Goal: Task Accomplishment & Management: Use online tool/utility

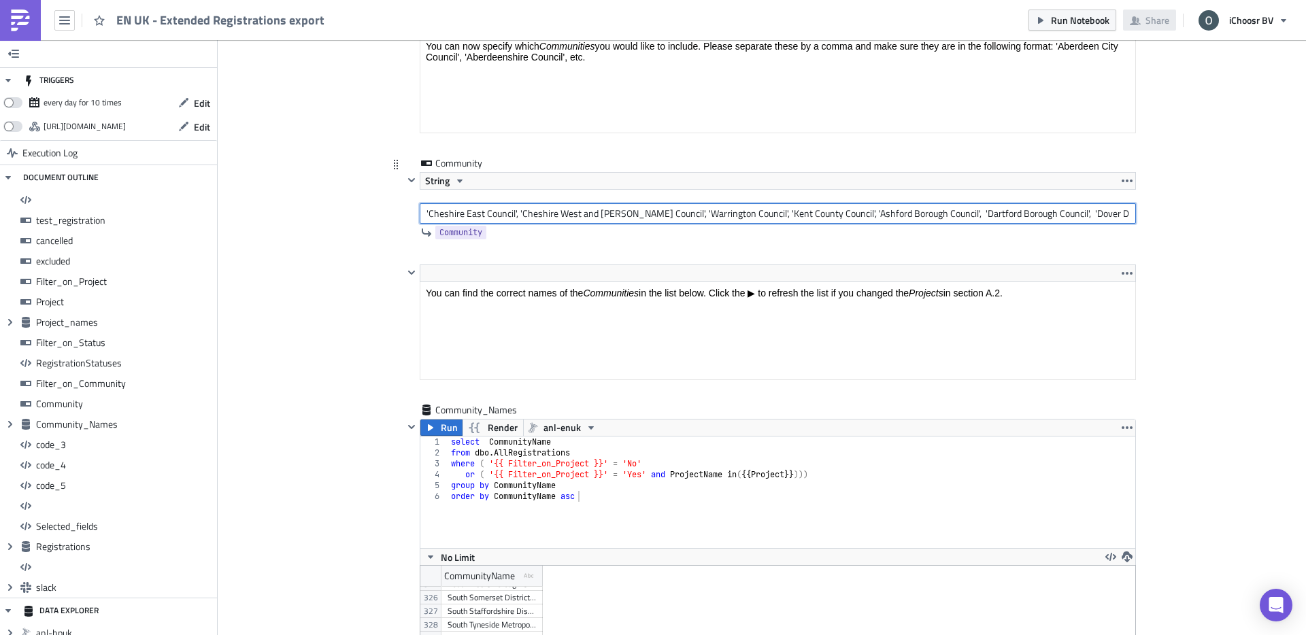
click at [934, 215] on input "'Cheshire East Council', 'Cheshire West and [PERSON_NAME] Council', 'Warrington…" at bounding box center [778, 213] width 716 height 20
click at [1131, 211] on input "'Cheshire East Council', 'Cheshire West and [PERSON_NAME] Council', 'Warrington…" at bounding box center [778, 213] width 716 height 20
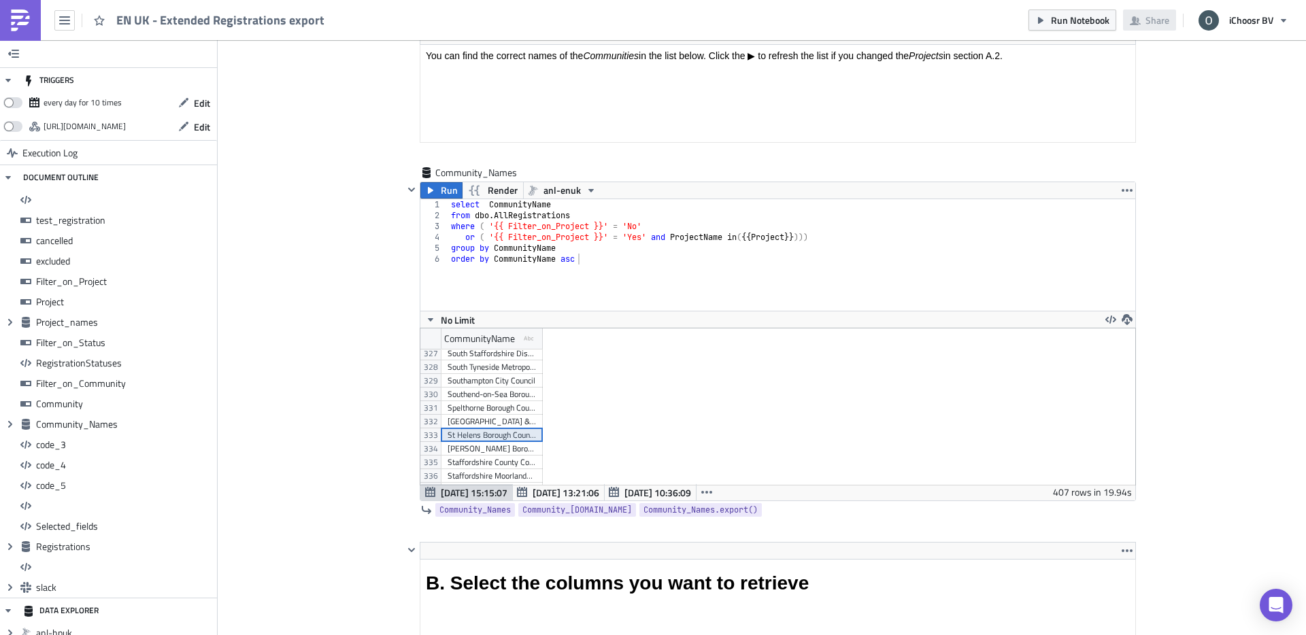
copy p "Product_ElectricityConsumption"
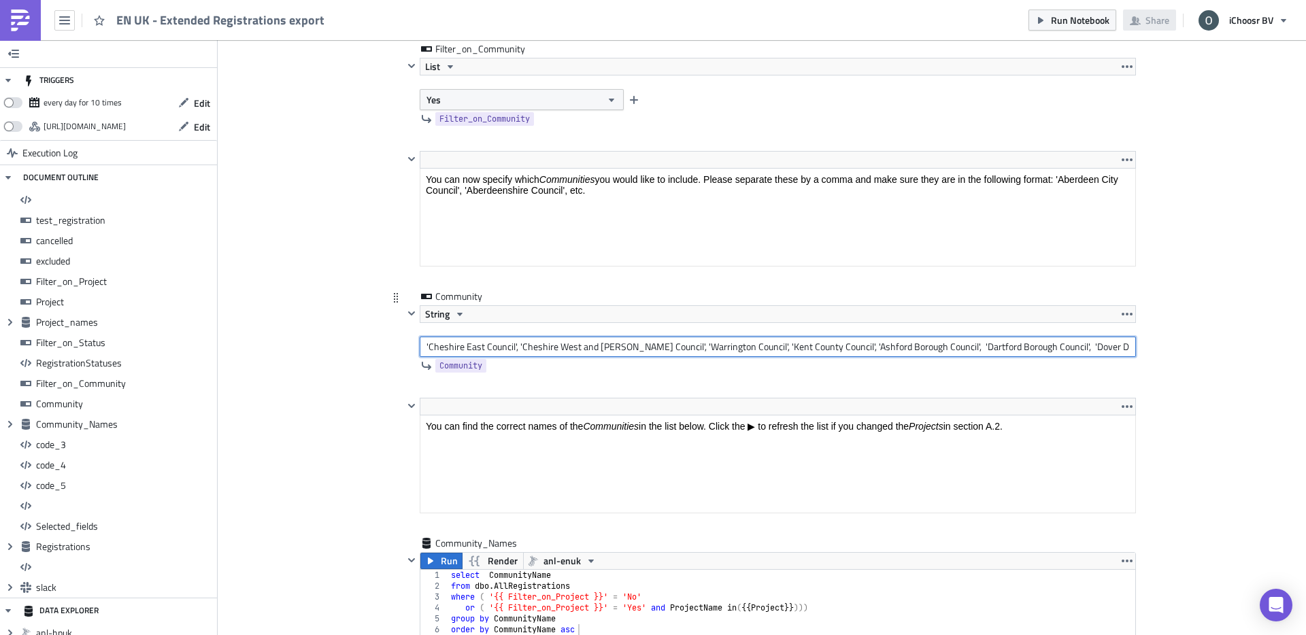
click at [751, 351] on input "'Cheshire East Council', 'Cheshire West and [PERSON_NAME] Council', 'Warrington…" at bounding box center [778, 347] width 716 height 20
click at [1115, 350] on input "'Cheshire East Council', 'Cheshire West and [PERSON_NAME] Council', 'Warrington…" at bounding box center [778, 347] width 716 height 20
paste input "Sefton Metropolitan Borough Council"
drag, startPoint x: 981, startPoint y: 347, endPoint x: 1155, endPoint y: 352, distance: 173.5
click at [1155, 352] on div "Cover Image UK Execution Log EN UK - Extended Registrations export <h1>All regi…" at bounding box center [762, 306] width 1088 height 10210
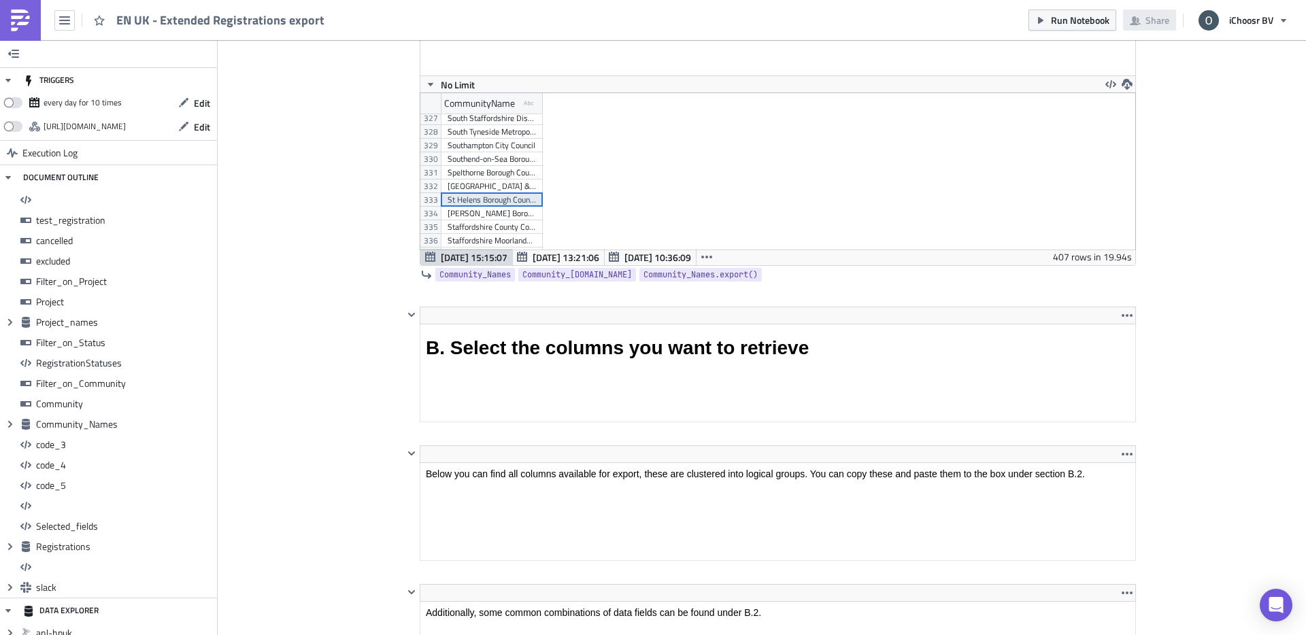
scroll to position [5420, 0]
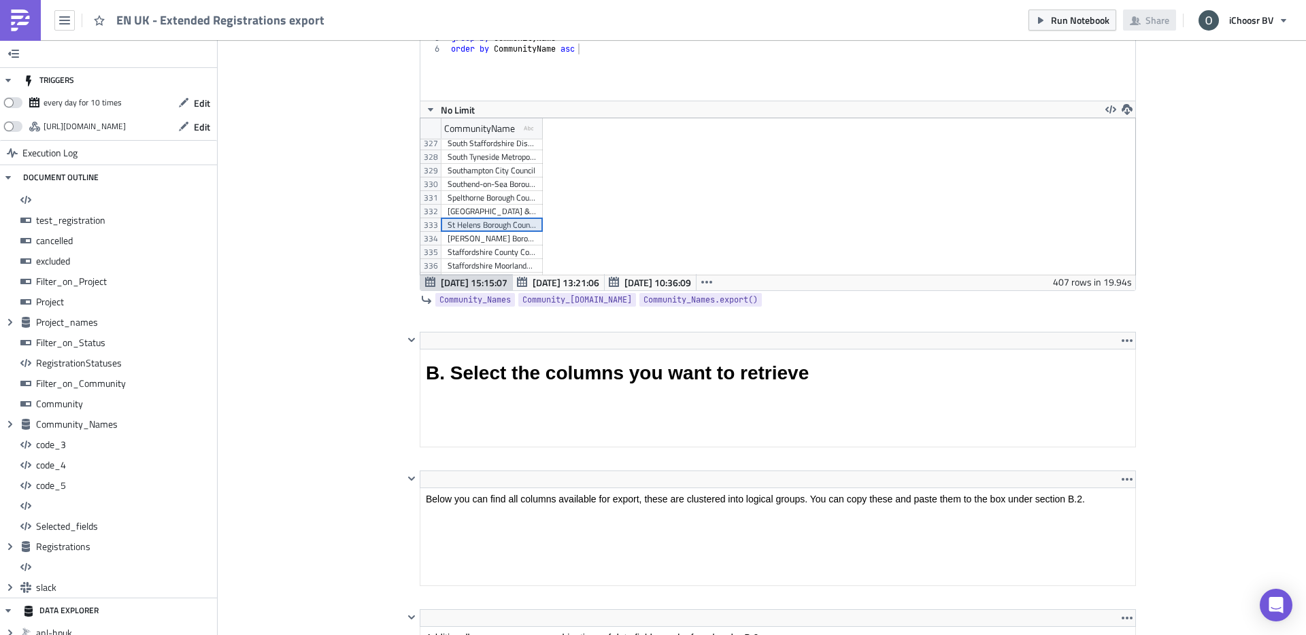
click at [482, 228] on div "St Helens Borough Council" at bounding box center [491, 225] width 88 height 14
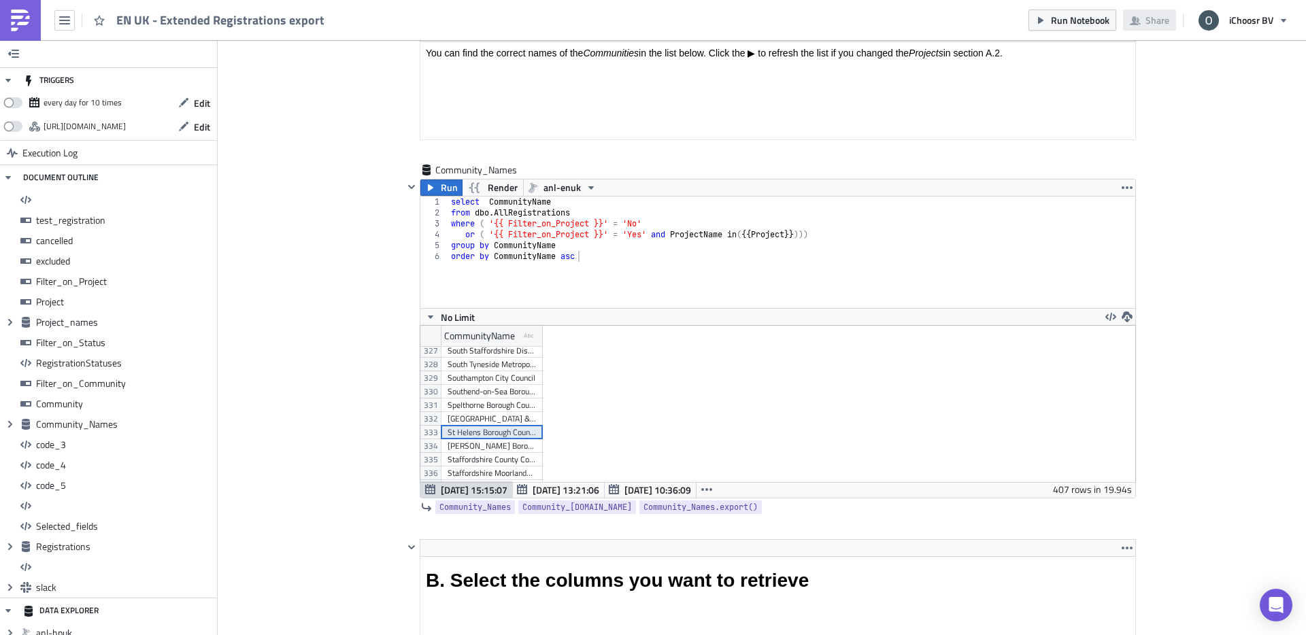
scroll to position [5064, 0]
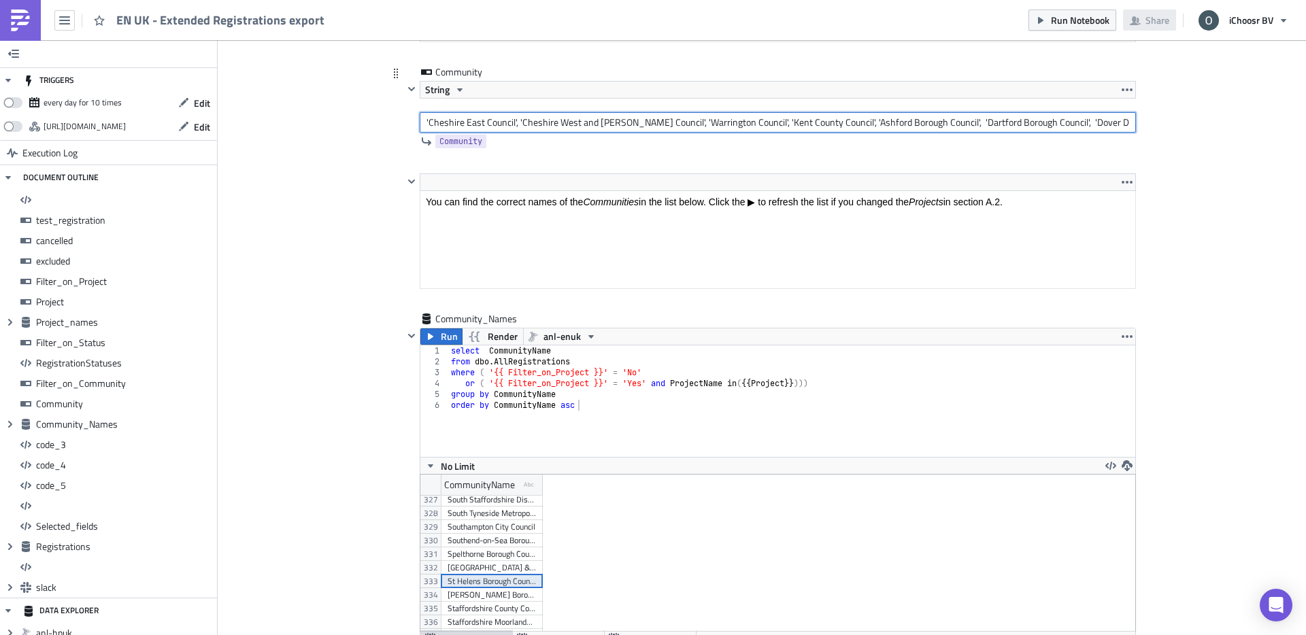
click at [1091, 124] on input "'Cheshire East Council', 'Cheshire West and [PERSON_NAME] Council', 'Warrington…" at bounding box center [778, 122] width 716 height 20
click at [1130, 120] on input "'Cheshire East Council', 'Cheshire West and [PERSON_NAME] Council', 'Warrington…" at bounding box center [778, 122] width 716 height 20
paste input "St Helens Borough Council"
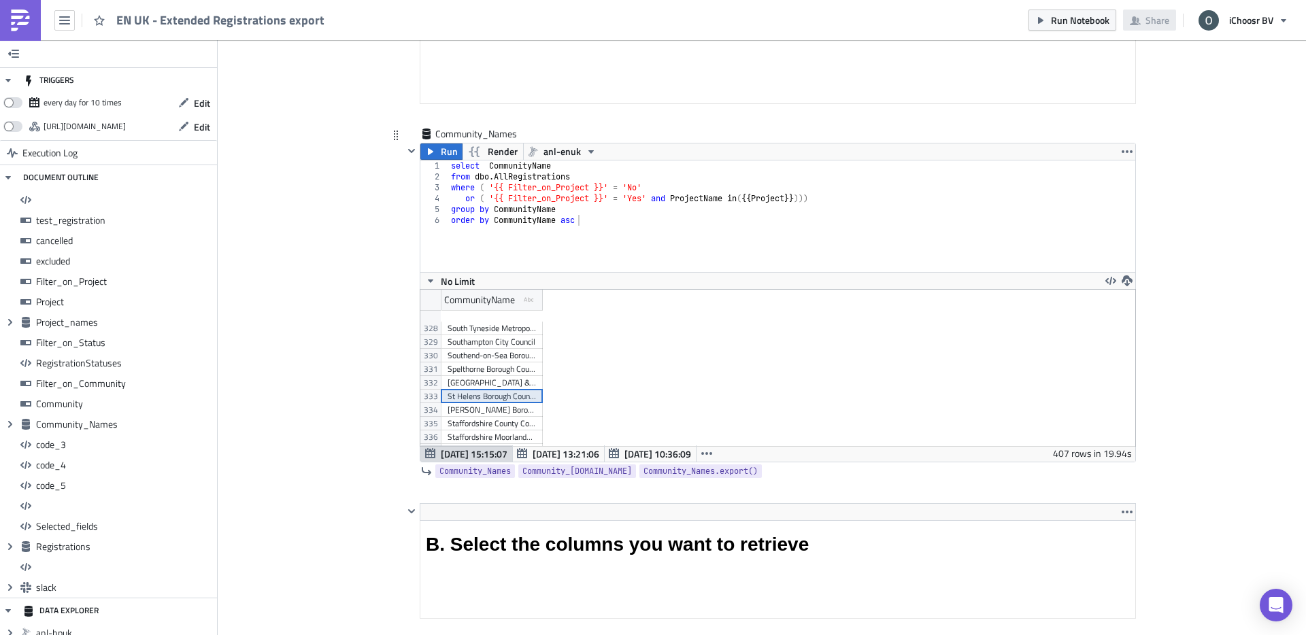
scroll to position [5366, 0]
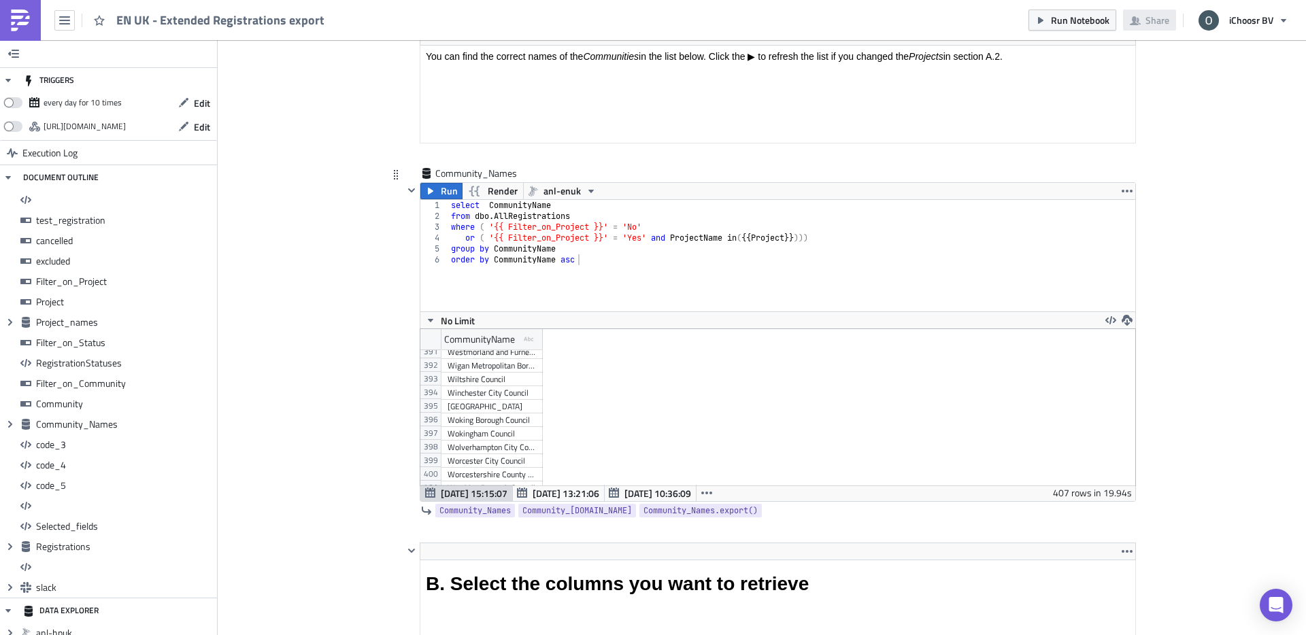
click at [488, 410] on div "[GEOGRAPHIC_DATA]" at bounding box center [491, 407] width 88 height 14
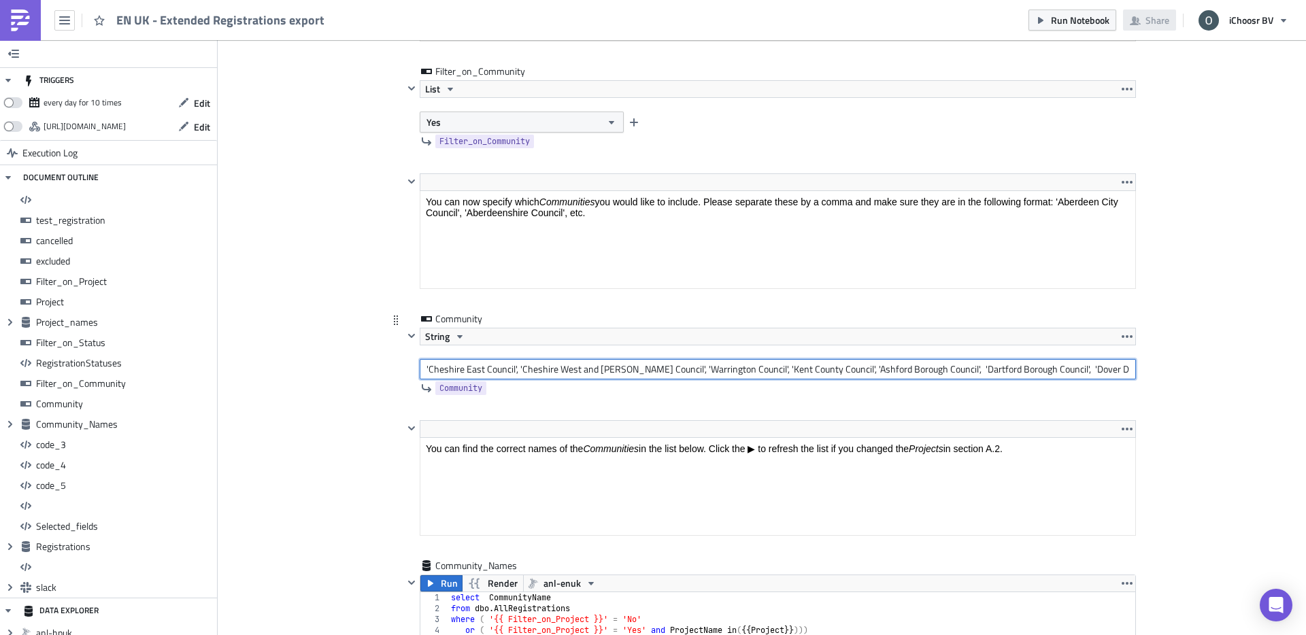
click at [906, 375] on input "'Cheshire East Council', 'Cheshire West and [PERSON_NAME] Council', 'Warrington…" at bounding box center [778, 369] width 716 height 20
click at [1127, 369] on input "'Cheshire East Council', 'Cheshire West and [PERSON_NAME] Council', 'Warrington…" at bounding box center [778, 369] width 716 height 20
paste input "[GEOGRAPHIC_DATA]"
click at [940, 375] on input "'Cheshire East Council', 'Cheshire West and [PERSON_NAME] Council', 'Warrington…" at bounding box center [778, 369] width 716 height 20
click at [1091, 375] on input "'Cheshire East Council', 'Cheshire West and [PERSON_NAME] Council', 'Warrington…" at bounding box center [778, 369] width 716 height 20
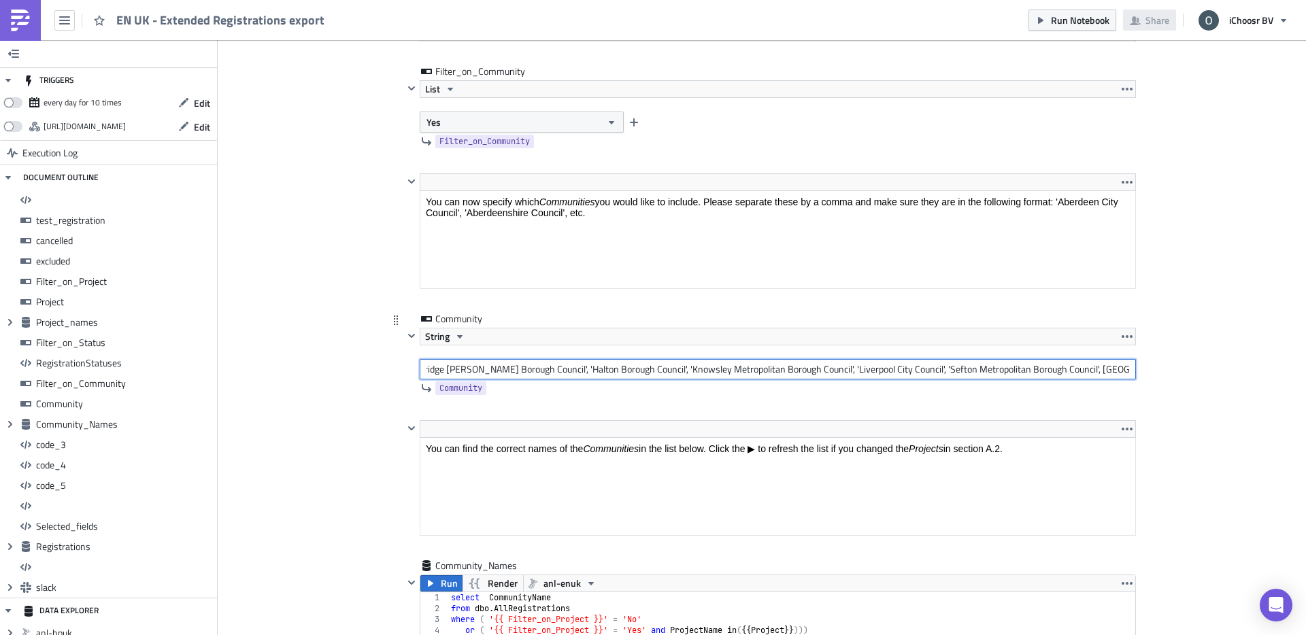
scroll to position [0, 1758]
click at [1127, 371] on input "'Cheshire East Council', 'Cheshire West and [PERSON_NAME] Council', 'Warrington…" at bounding box center [778, 369] width 716 height 20
drag, startPoint x: 1127, startPoint y: 371, endPoint x: 1112, endPoint y: 370, distance: 14.3
click at [1127, 371] on input "'Cheshire East Council', 'Cheshire West and [PERSON_NAME] Council', 'Warrington…" at bounding box center [778, 369] width 716 height 20
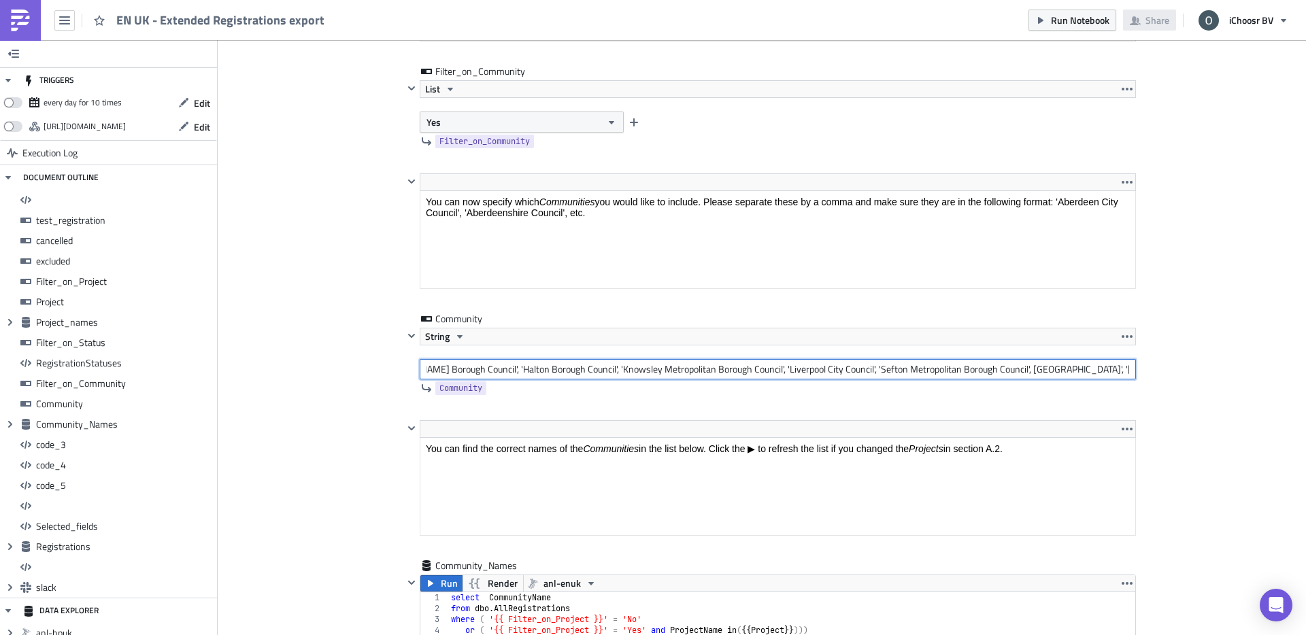
scroll to position [0, 0]
click at [869, 368] on input "'Cheshire East Council', 'Cheshire West and [PERSON_NAME] Council', 'Warrington…" at bounding box center [778, 369] width 716 height 20
click at [1129, 369] on input "'Cheshire East Council', 'Cheshire West and [PERSON_NAME] Council', 'Warrington…" at bounding box center [778, 369] width 716 height 20
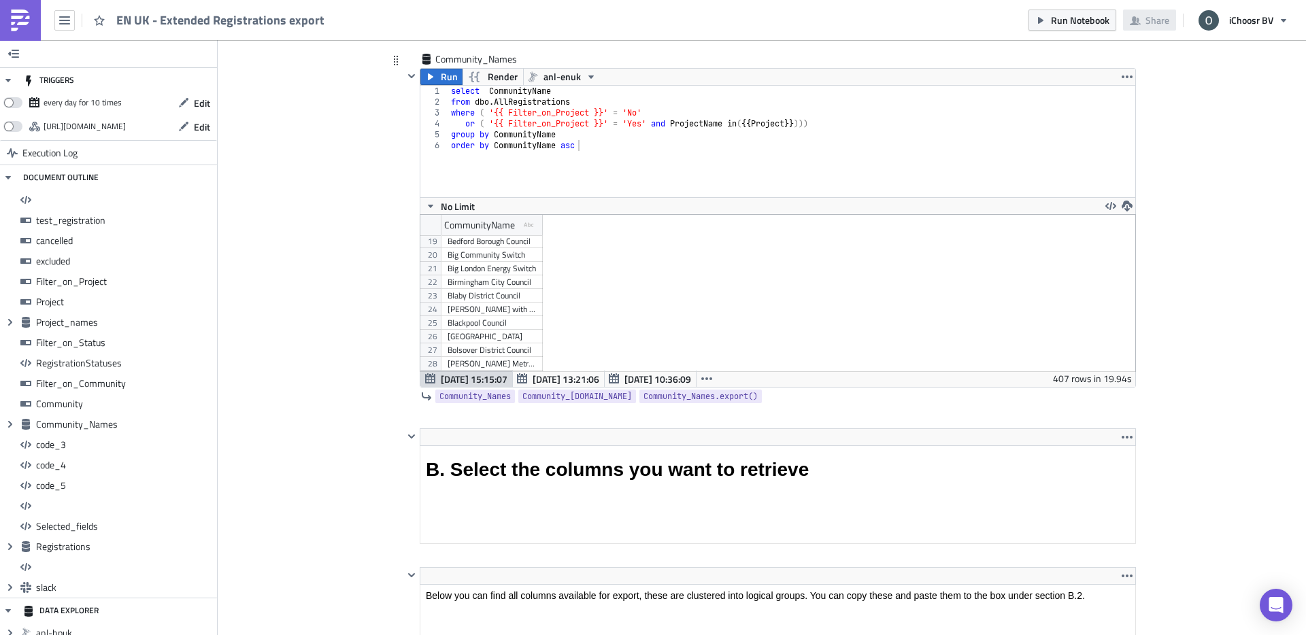
scroll to position [248, 0]
click at [479, 324] on div "Broadland District Council" at bounding box center [491, 327] width 88 height 14
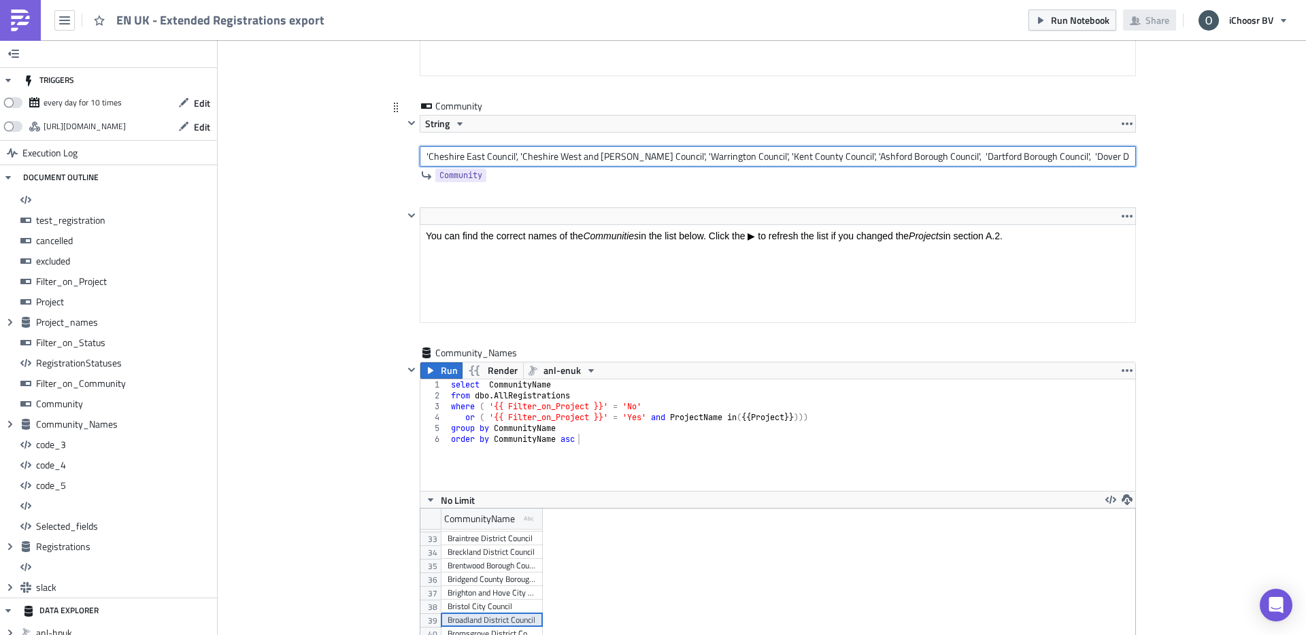
click at [868, 156] on input "'Cheshire East Council', 'Cheshire West and [PERSON_NAME] Council', 'Warrington…" at bounding box center [778, 156] width 716 height 20
click at [1129, 152] on input "'Cheshire East Council', 'Cheshire West and [PERSON_NAME] Council', 'Warrington…" at bounding box center [778, 156] width 716 height 20
paste input "Broadland District Council"
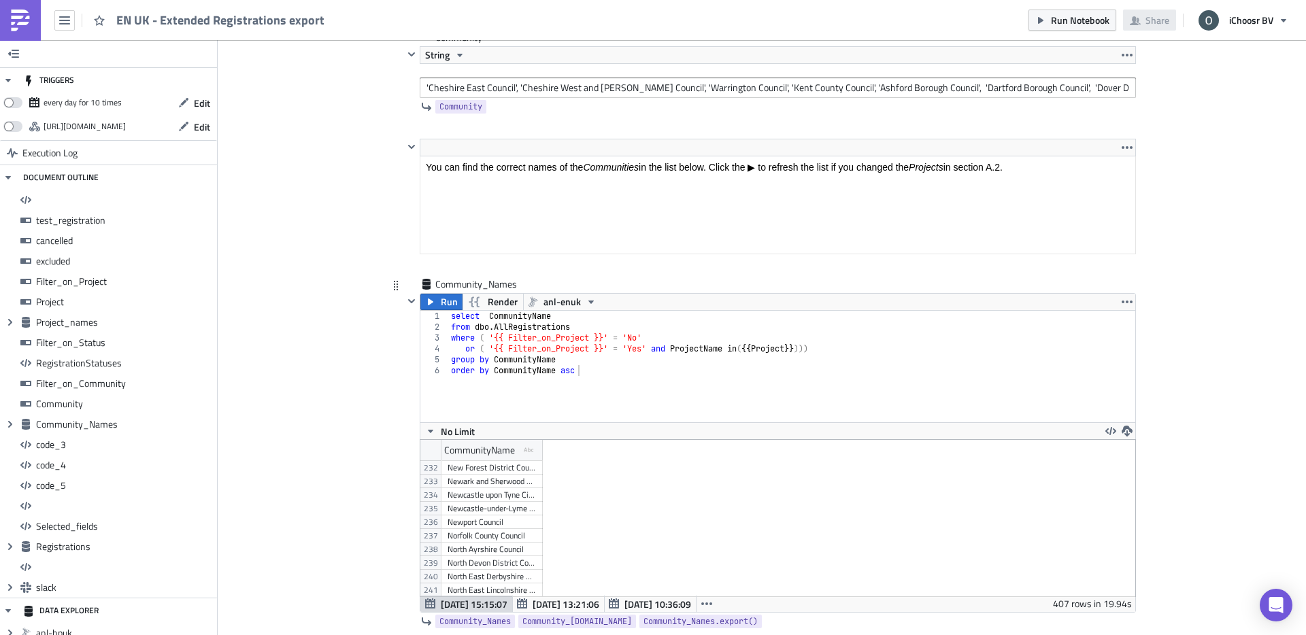
click at [488, 540] on div "Norfolk County Council" at bounding box center [491, 536] width 88 height 14
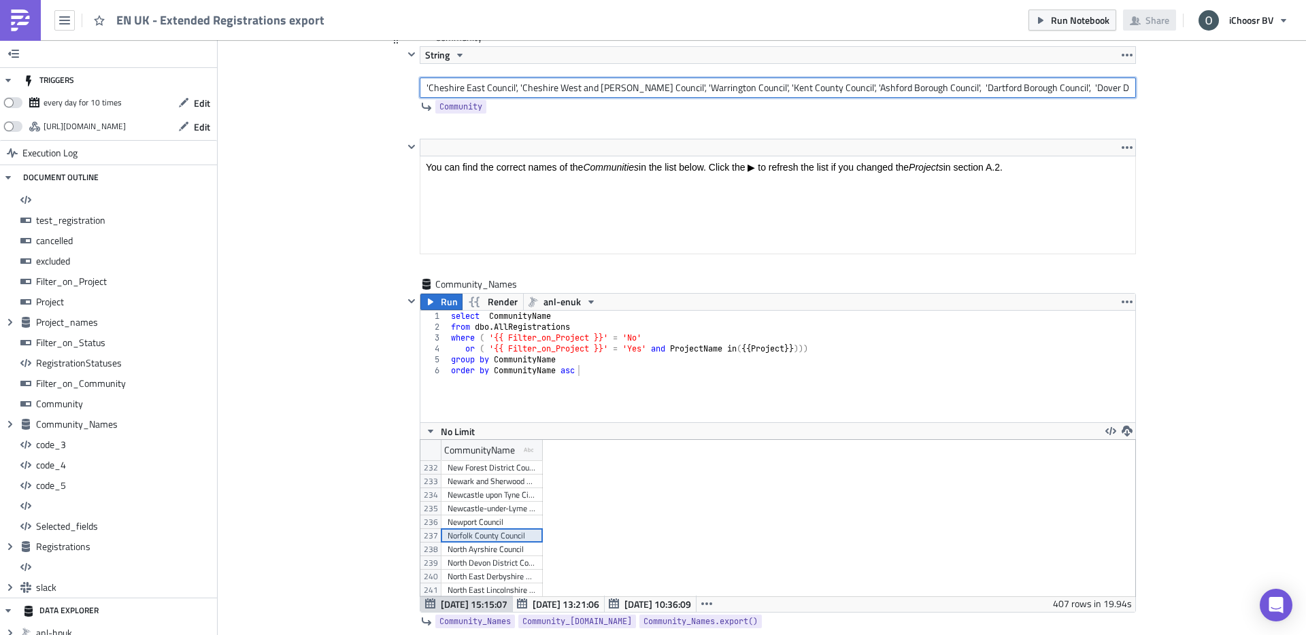
click at [1072, 81] on input "'Cheshire East Council', 'Cheshire West and [PERSON_NAME] Council', 'Warrington…" at bounding box center [778, 88] width 716 height 20
click at [1132, 89] on input "'Cheshire East Council', 'Cheshire West and [PERSON_NAME] Council', 'Warrington…" at bounding box center [778, 88] width 716 height 20
paste input "Norfolk County Council"
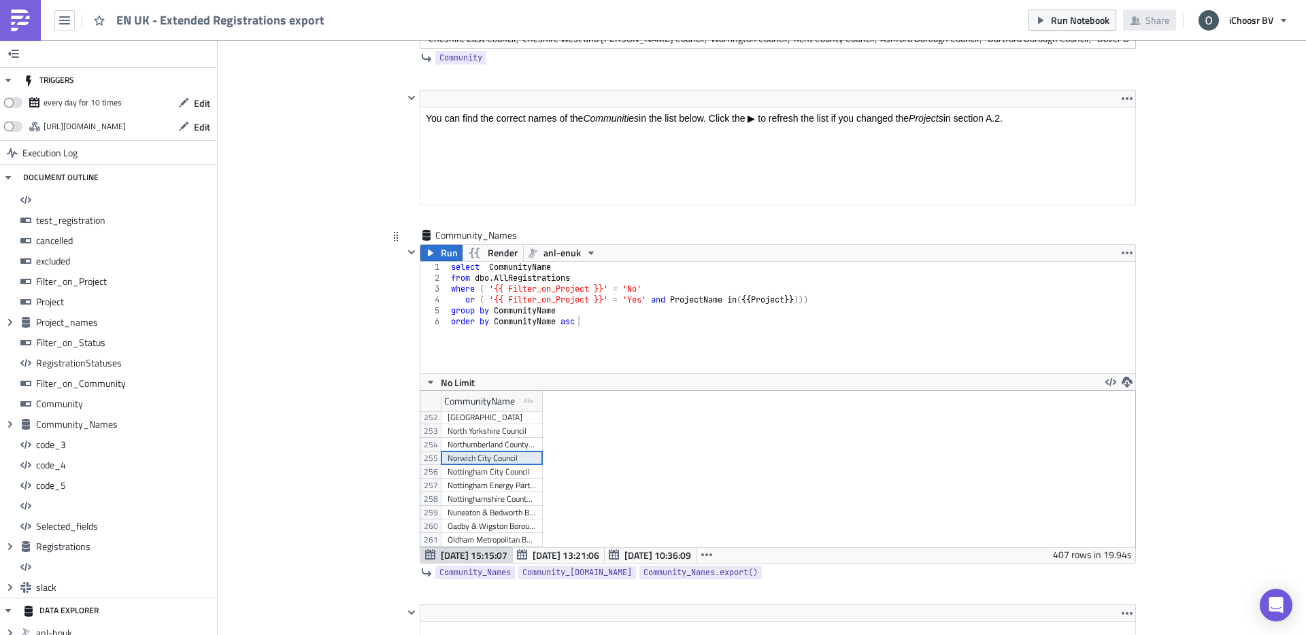
click at [489, 462] on div "Norwich City Council" at bounding box center [491, 459] width 88 height 14
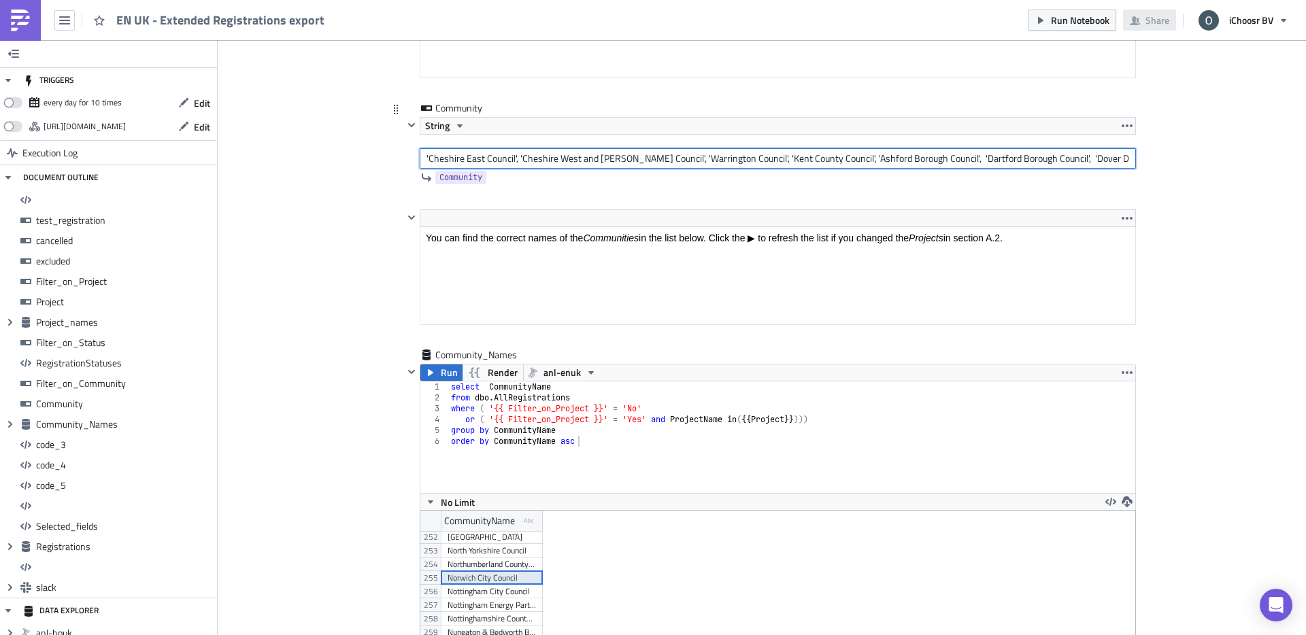
click at [1015, 165] on input "'Cheshire East Council', 'Cheshire West and [PERSON_NAME] Council', 'Warrington…" at bounding box center [778, 158] width 716 height 20
click at [1131, 159] on input "'Cheshire East Council', 'Cheshire West and [PERSON_NAME] Council', 'Warrington…" at bounding box center [778, 158] width 716 height 20
paste input "Norwich City Council"
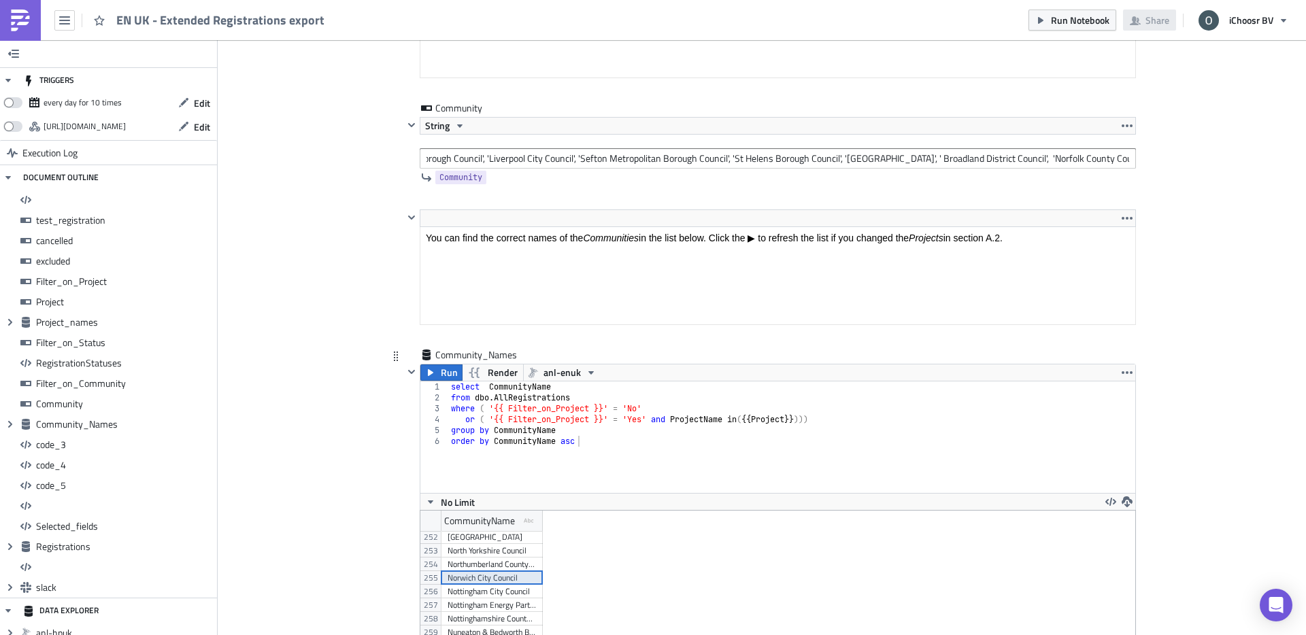
scroll to position [0, 0]
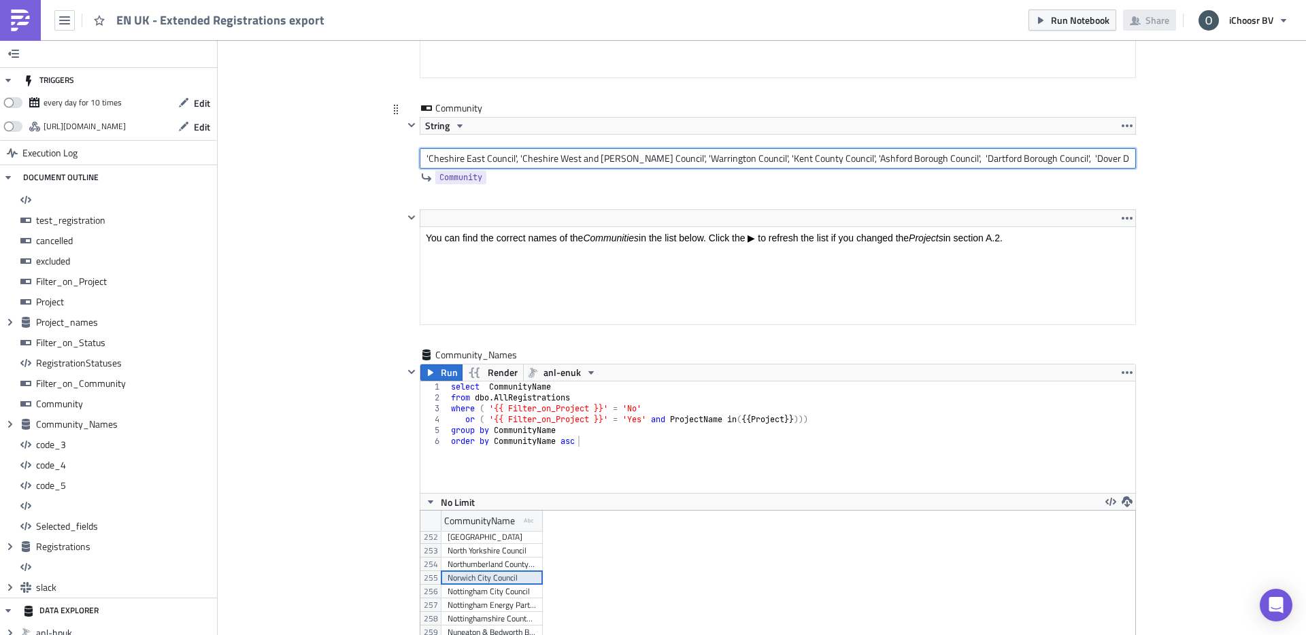
click at [1108, 160] on input "'Cheshire East Council', 'Cheshire West and [PERSON_NAME] Council', 'Warrington…" at bounding box center [778, 158] width 716 height 20
click at [1129, 158] on input "'Cheshire East Council', 'Cheshire West and [PERSON_NAME] Council', 'Warrington…" at bounding box center [778, 158] width 716 height 20
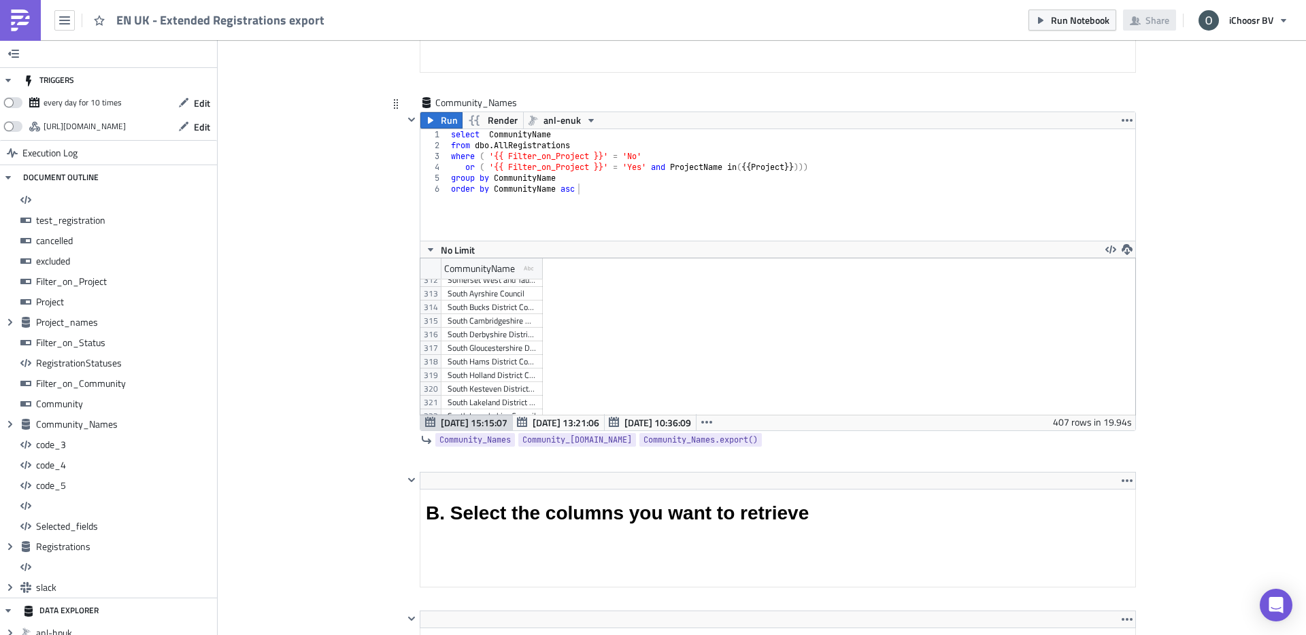
scroll to position [4261, 0]
click at [489, 352] on div "South Norfolk Council" at bounding box center [491, 353] width 88 height 14
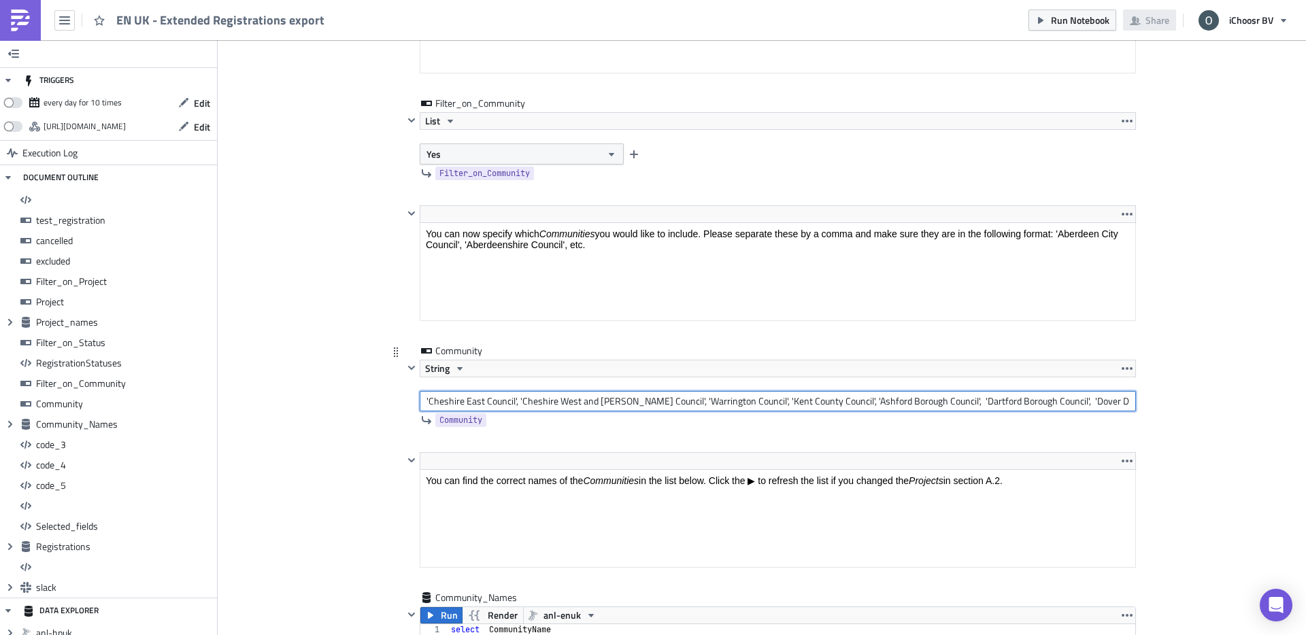
click at [910, 406] on input "'Cheshire East Council', 'Cheshire West and [PERSON_NAME] Council', 'Warrington…" at bounding box center [778, 401] width 716 height 20
click at [1124, 401] on input "'Cheshire East Council', 'Cheshire West and [PERSON_NAME] Council', 'Warrington…" at bounding box center [778, 401] width 716 height 20
paste input "South Norfolk Council"
click at [1071, 399] on input "'Cheshire East Council', 'Cheshire West and [PERSON_NAME] Council', 'Warrington…" at bounding box center [778, 400] width 716 height 20
click at [1128, 399] on input "'Cheshire East Council', 'Cheshire West and [PERSON_NAME] Council', 'Warrington…" at bounding box center [778, 400] width 716 height 20
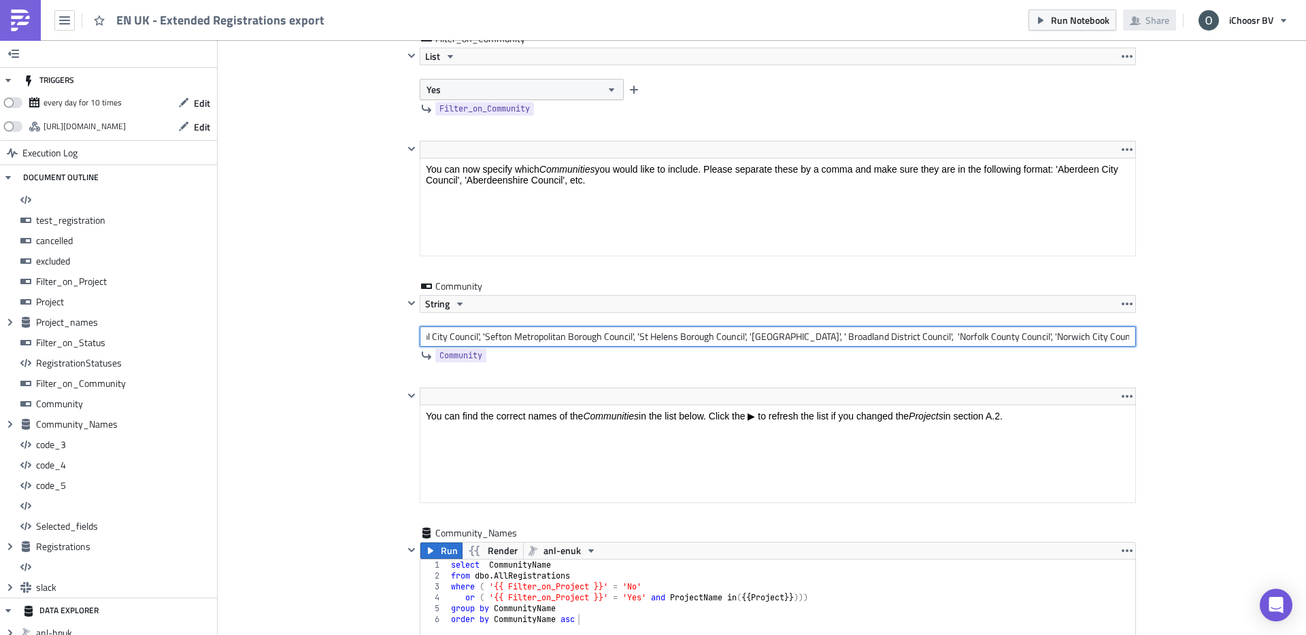
scroll to position [0, 0]
click at [1042, 339] on input "'Cheshire East Council', 'Cheshire West and [PERSON_NAME] Council', 'Warrington…" at bounding box center [778, 336] width 716 height 20
click at [1132, 340] on input "'Cheshire East Council', 'Cheshire West and [PERSON_NAME] Council', 'Warrington…" at bounding box center [778, 336] width 716 height 20
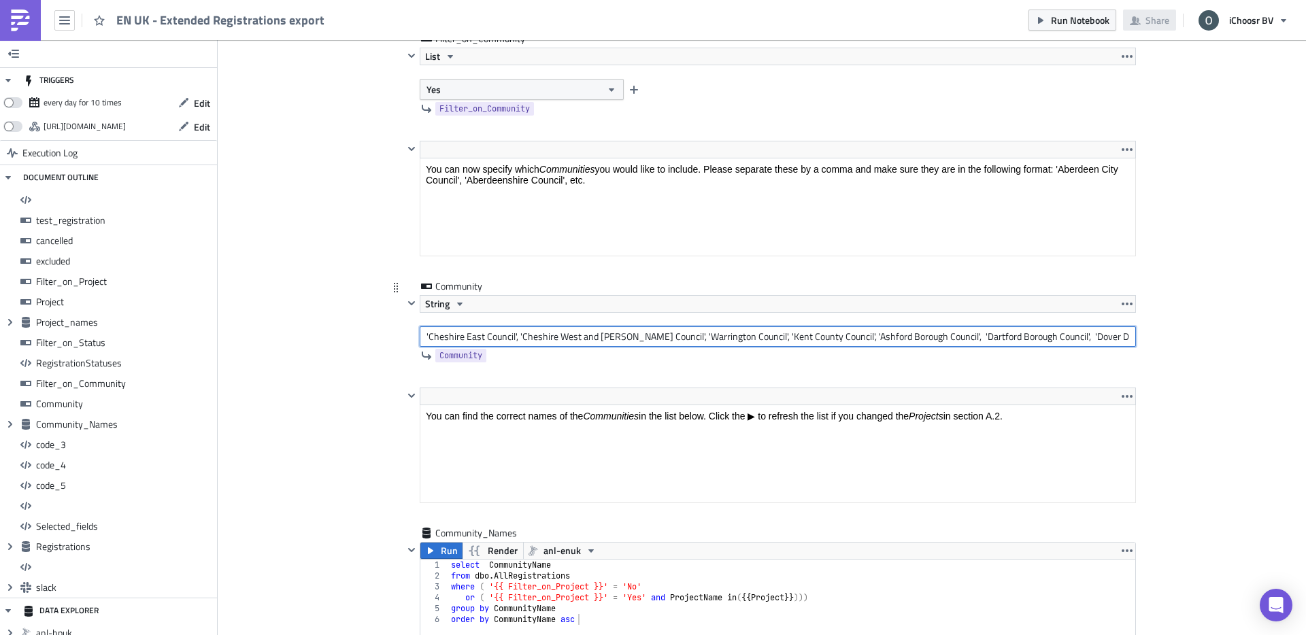
click at [1015, 328] on input "'Cheshire East Council', 'Cheshire West and [PERSON_NAME] Council', 'Warrington…" at bounding box center [778, 336] width 716 height 20
click at [1131, 337] on input "'Cheshire East Council', 'Cheshire West and [PERSON_NAME] Council', 'Warrington…" at bounding box center [778, 336] width 716 height 20
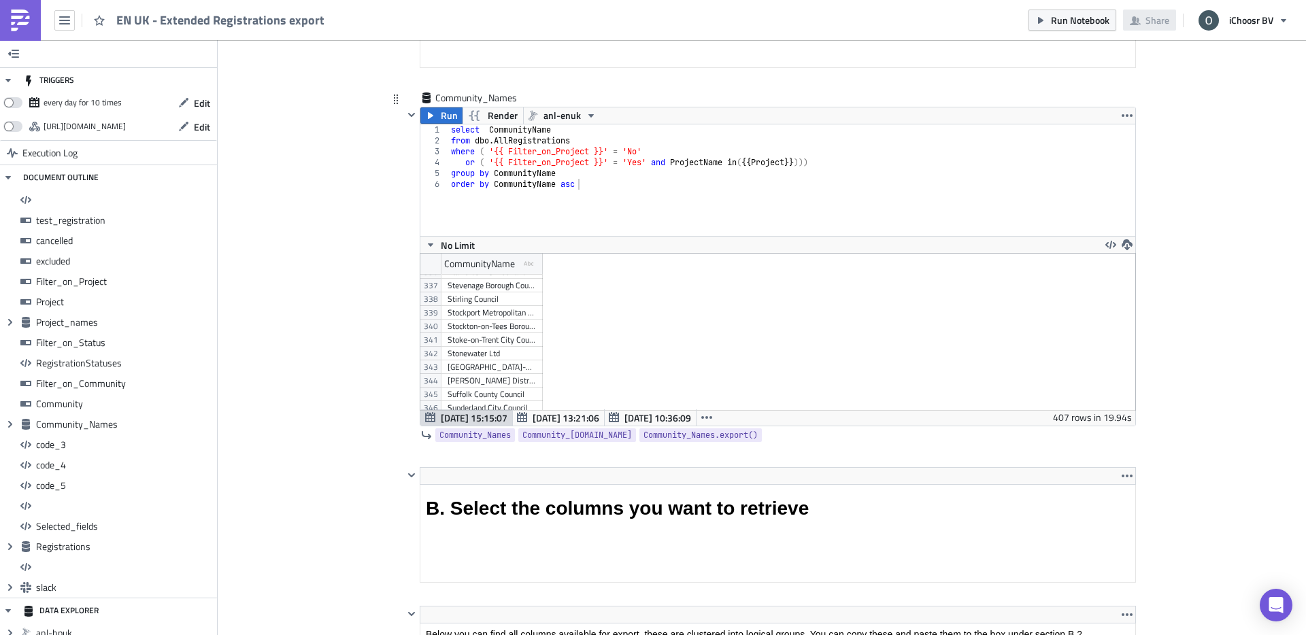
scroll to position [4544, 0]
click at [482, 290] on div "[PERSON_NAME] & West Norfolk Borough Council" at bounding box center [491, 286] width 88 height 14
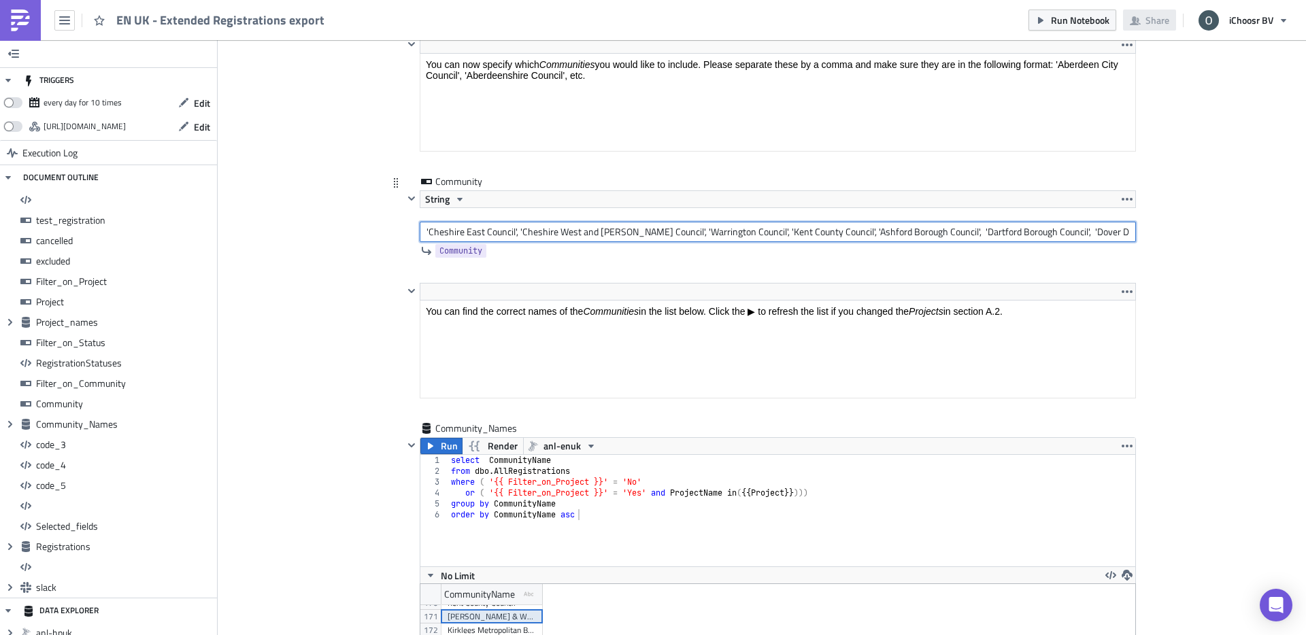
click at [822, 237] on input "'Cheshire East Council', 'Cheshire West and [PERSON_NAME] Council', 'Warrington…" at bounding box center [778, 232] width 716 height 20
click at [1129, 230] on input "'Cheshire East Council', 'Cheshire West and [PERSON_NAME] Council', 'Warrington…" at bounding box center [778, 232] width 716 height 20
paste input "[PERSON_NAME] & West Norfolk Borough Council"
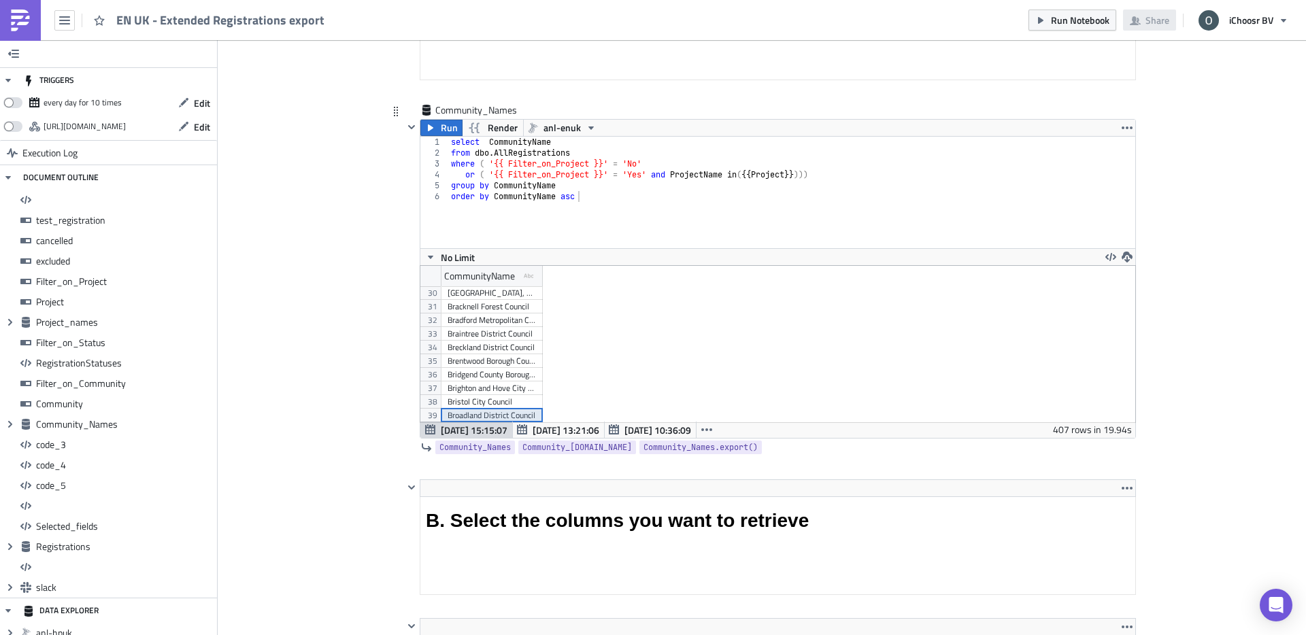
click at [494, 413] on div "Broadland District Council" at bounding box center [491, 416] width 88 height 14
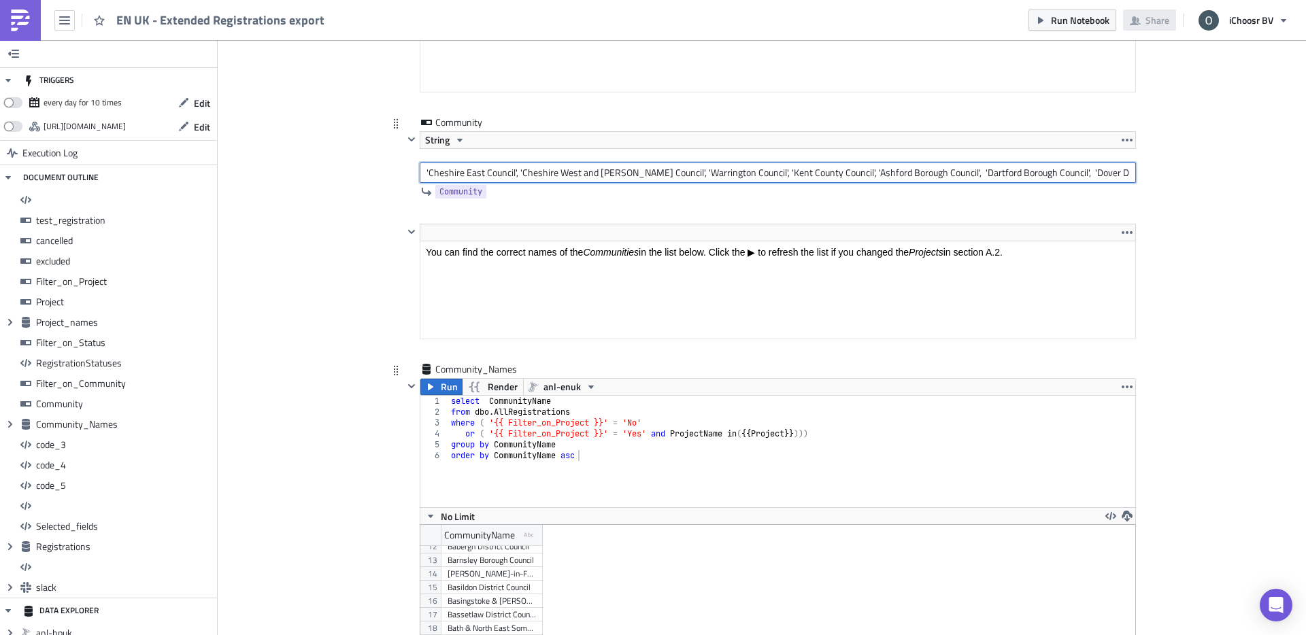
click at [851, 180] on input "'Cheshire East Council', 'Cheshire West and [PERSON_NAME] Council', 'Warrington…" at bounding box center [778, 173] width 716 height 20
click at [1129, 175] on input "'Cheshire East Council', 'Cheshire West and [PERSON_NAME] Council', 'Warrington…" at bounding box center [778, 173] width 716 height 20
paste input "Broadland District Council"
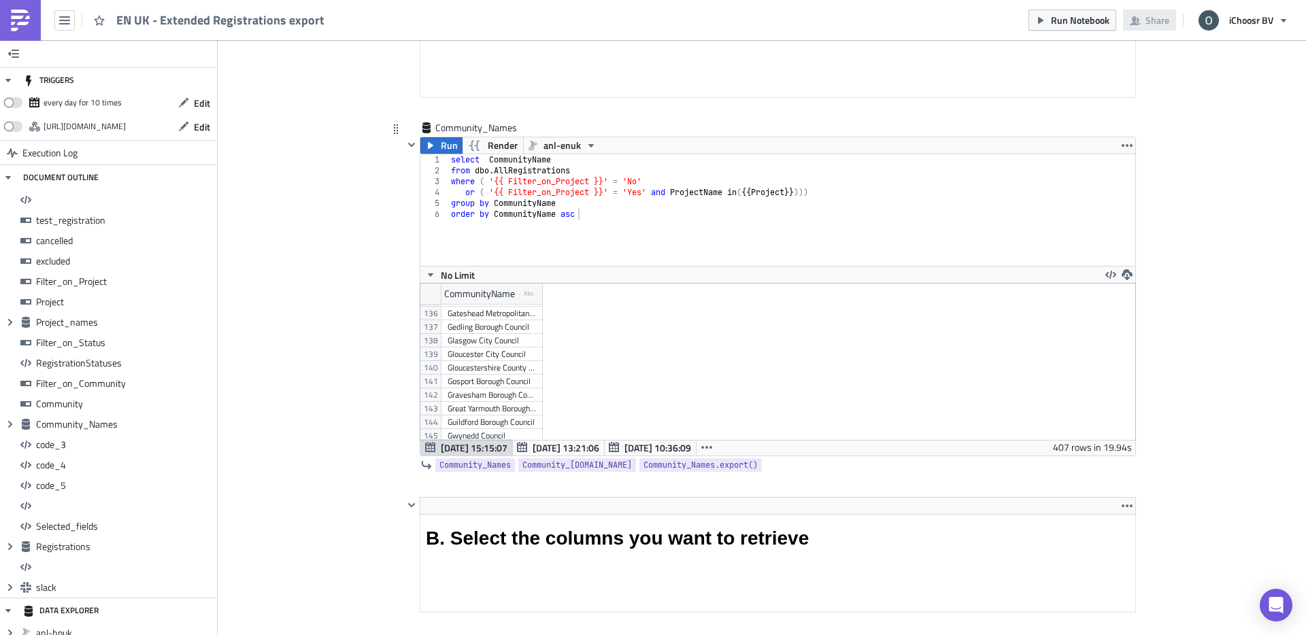
click at [479, 413] on div "Great Yarmouth Borough Council" at bounding box center [491, 409] width 88 height 14
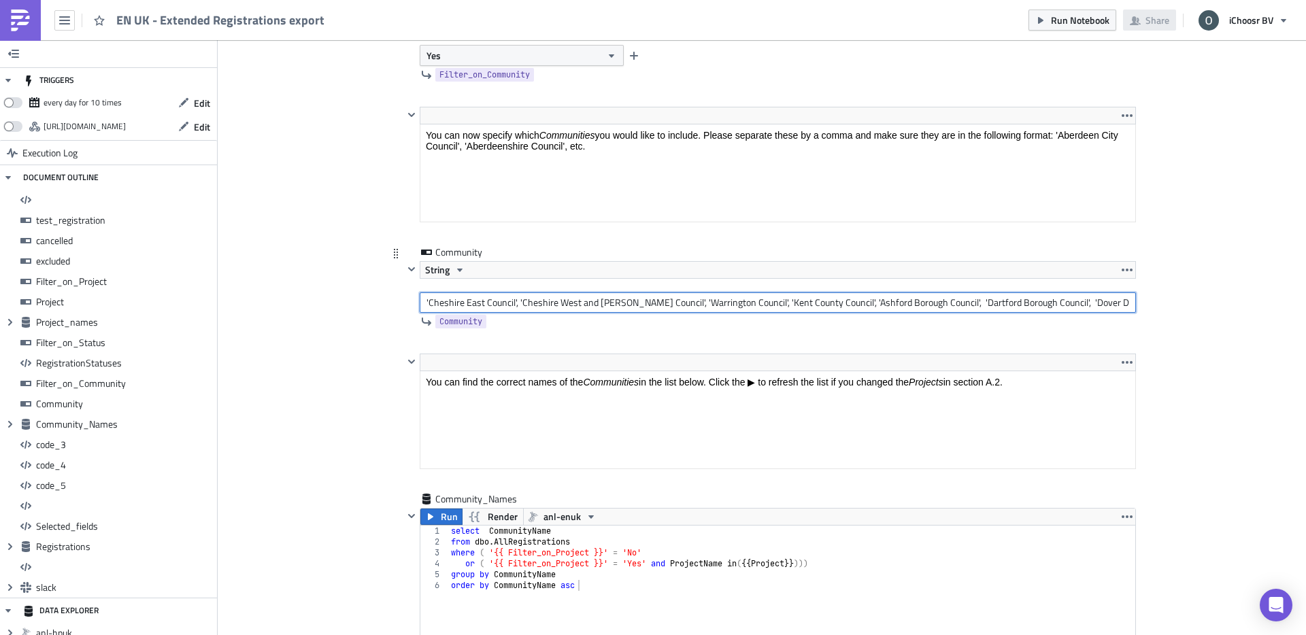
click at [801, 305] on input "'Cheshire East Council', 'Cheshire West and [PERSON_NAME] Council', 'Warrington…" at bounding box center [778, 302] width 716 height 20
click at [1130, 296] on input "'Cheshire East Council', 'Cheshire West and [PERSON_NAME] Council', 'Warrington…" at bounding box center [778, 302] width 716 height 20
paste input "Great Yarmouth Borough Council"
click at [819, 307] on input "'Cheshire East Council', 'Cheshire West and [PERSON_NAME] Council', 'Warrington…" at bounding box center [778, 302] width 716 height 20
click at [1131, 301] on input "'Cheshire East Council', 'Cheshire West and [PERSON_NAME] Council', 'Warrington…" at bounding box center [778, 302] width 716 height 20
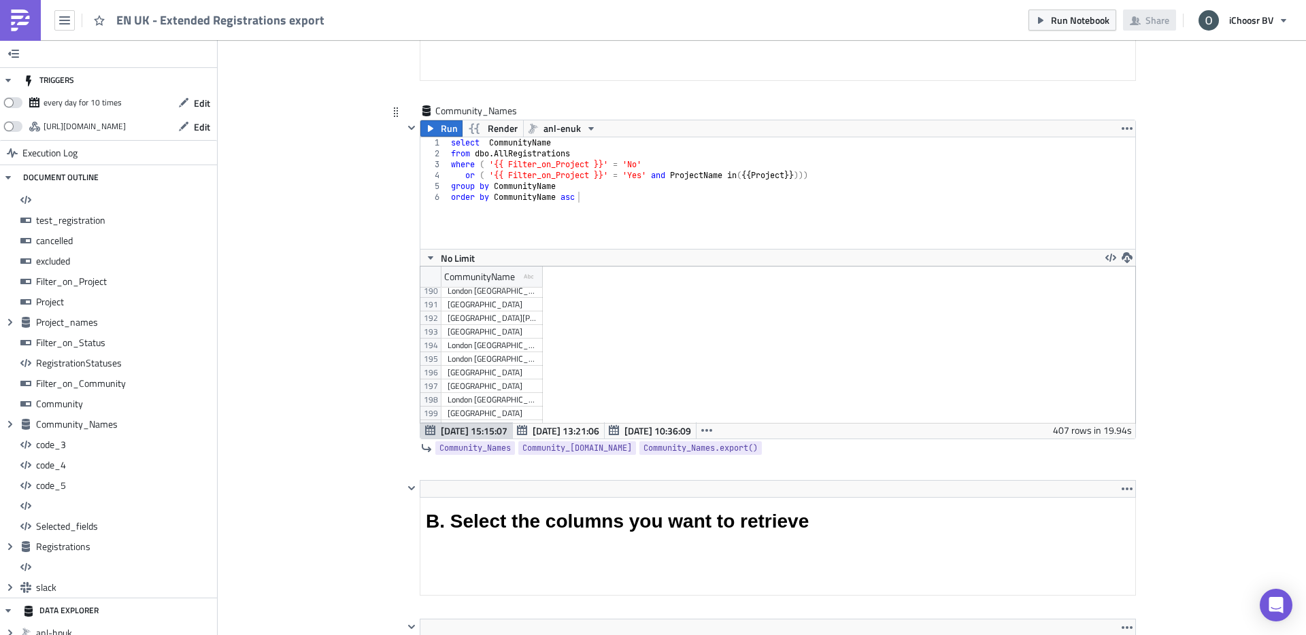
scroll to position [2604, 0]
click at [481, 336] on div "North Norfolk District Council" at bounding box center [491, 337] width 88 height 14
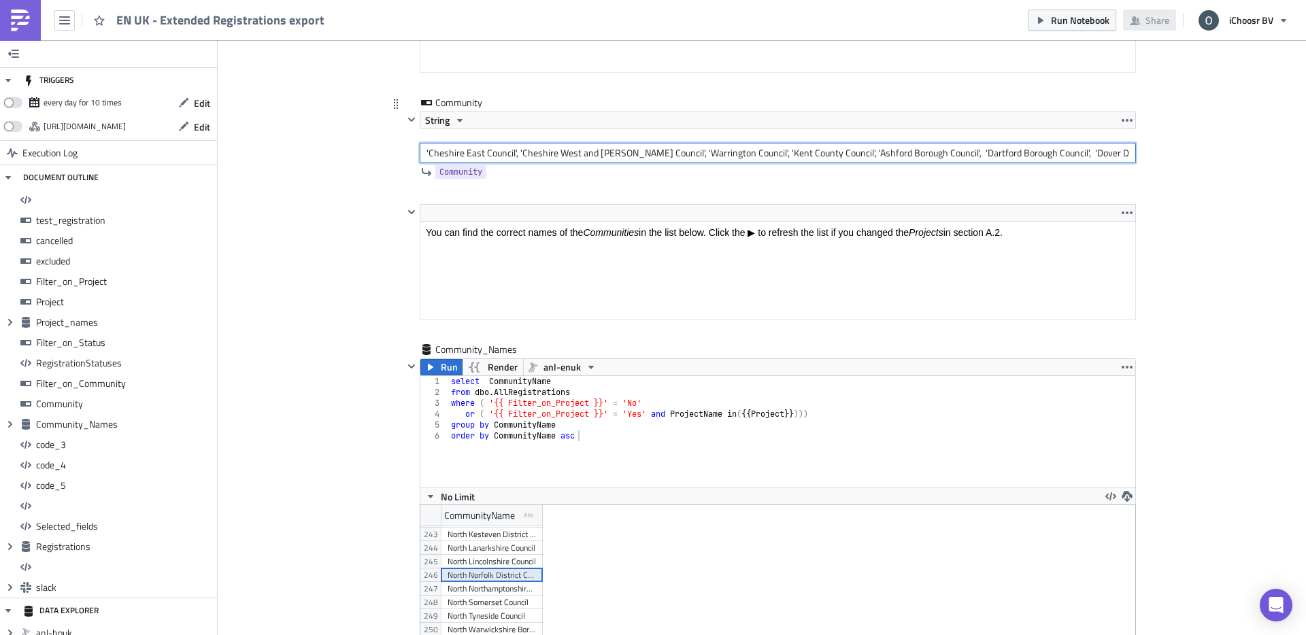
click at [941, 153] on input "'Cheshire East Council', 'Cheshire West and [PERSON_NAME] Council', 'Warrington…" at bounding box center [778, 153] width 716 height 20
click at [1132, 152] on input "'Cheshire East Council', 'Cheshire West and [PERSON_NAME] Council', 'Warrington…" at bounding box center [778, 153] width 716 height 20
paste input "North Norfolk District Council"
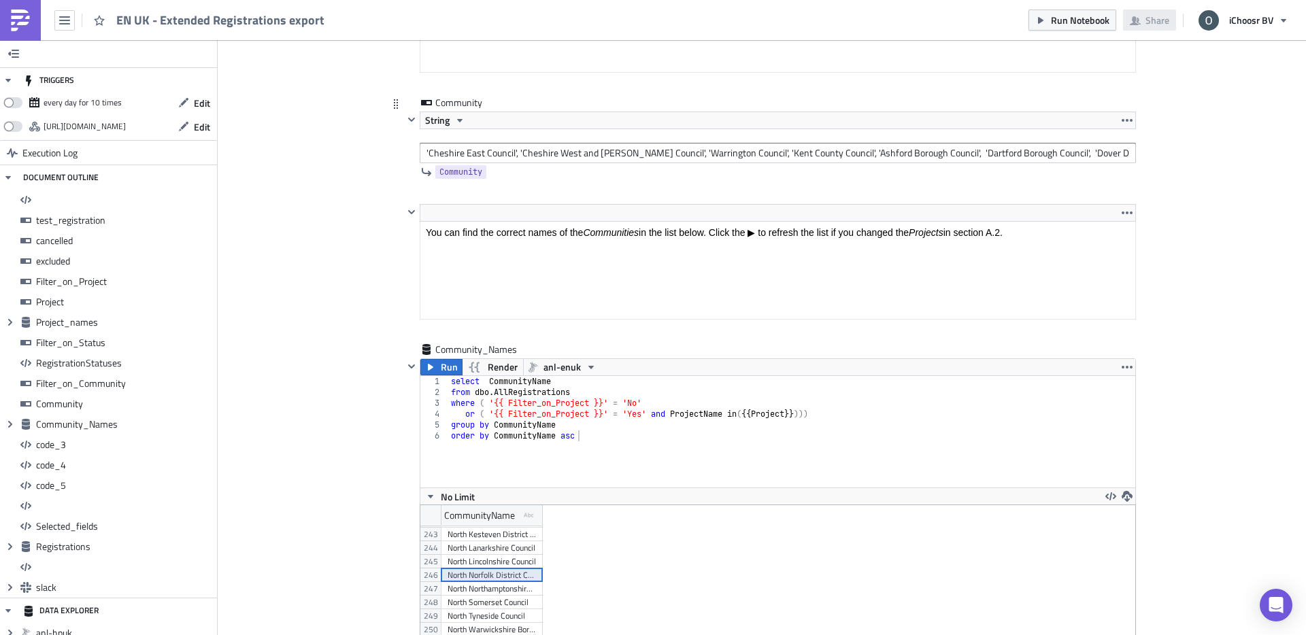
click at [1089, 165] on div "Community" at bounding box center [769, 172] width 732 height 18
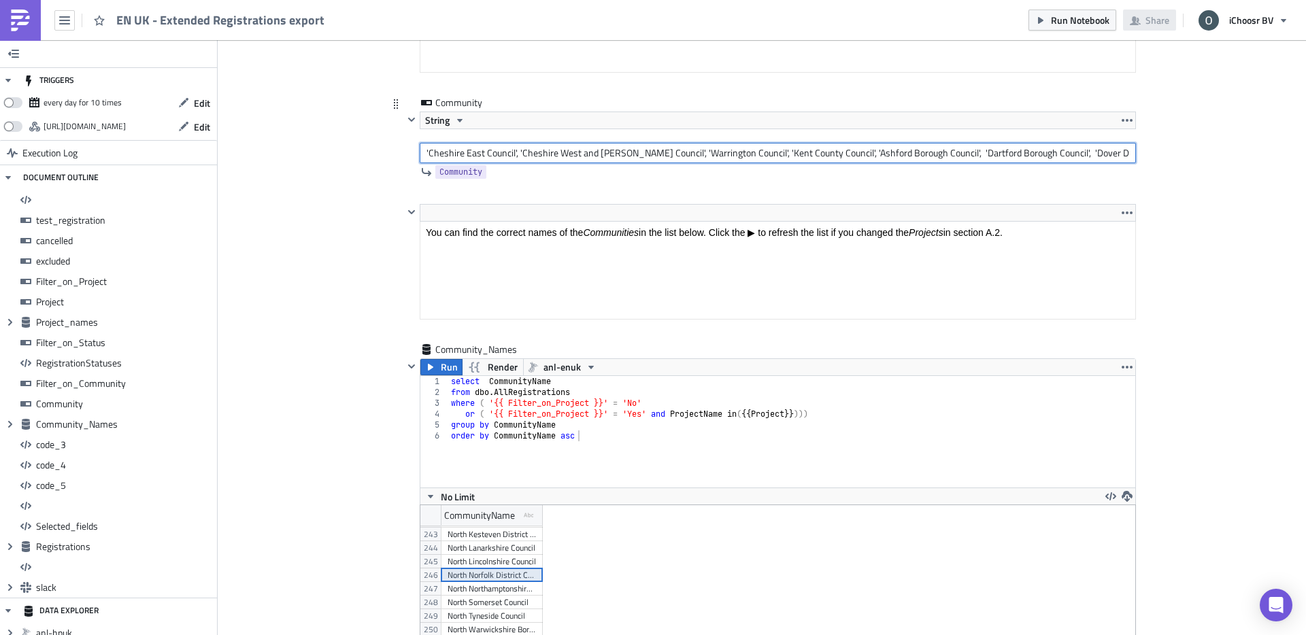
click at [1090, 158] on input "'Cheshire East Council', 'Cheshire West and [PERSON_NAME] Council', 'Warrington…" at bounding box center [778, 153] width 716 height 20
click at [1129, 155] on input "'Cheshire East Council', 'Cheshire West and [PERSON_NAME] Council', 'Warrington…" at bounding box center [778, 153] width 716 height 20
paste input "Suffolk County Council"
click at [1121, 158] on input "'Cheshire East Council', 'Cheshire West and [PERSON_NAME] Council', 'Warrington…" at bounding box center [778, 153] width 716 height 20
click at [1130, 154] on input "'Cheshire East Council', 'Cheshire West and [PERSON_NAME] Council', 'Warrington…" at bounding box center [778, 153] width 716 height 20
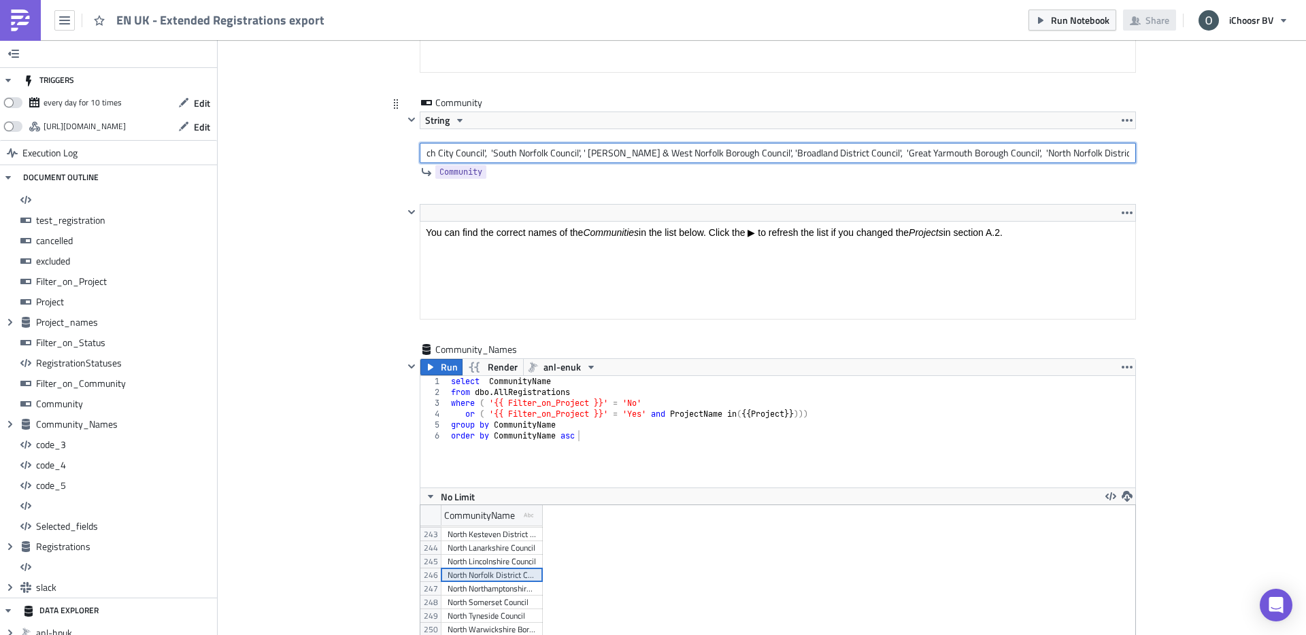
paste input "Babergh District Council"
click at [1102, 160] on input "'Cheshire East Council', 'Cheshire West and [PERSON_NAME] Council', 'Warrington…" at bounding box center [778, 153] width 716 height 20
click at [1130, 156] on input "'Cheshire East Council', 'Cheshire West and [PERSON_NAME] Council', 'Warrington…" at bounding box center [778, 153] width 716 height 20
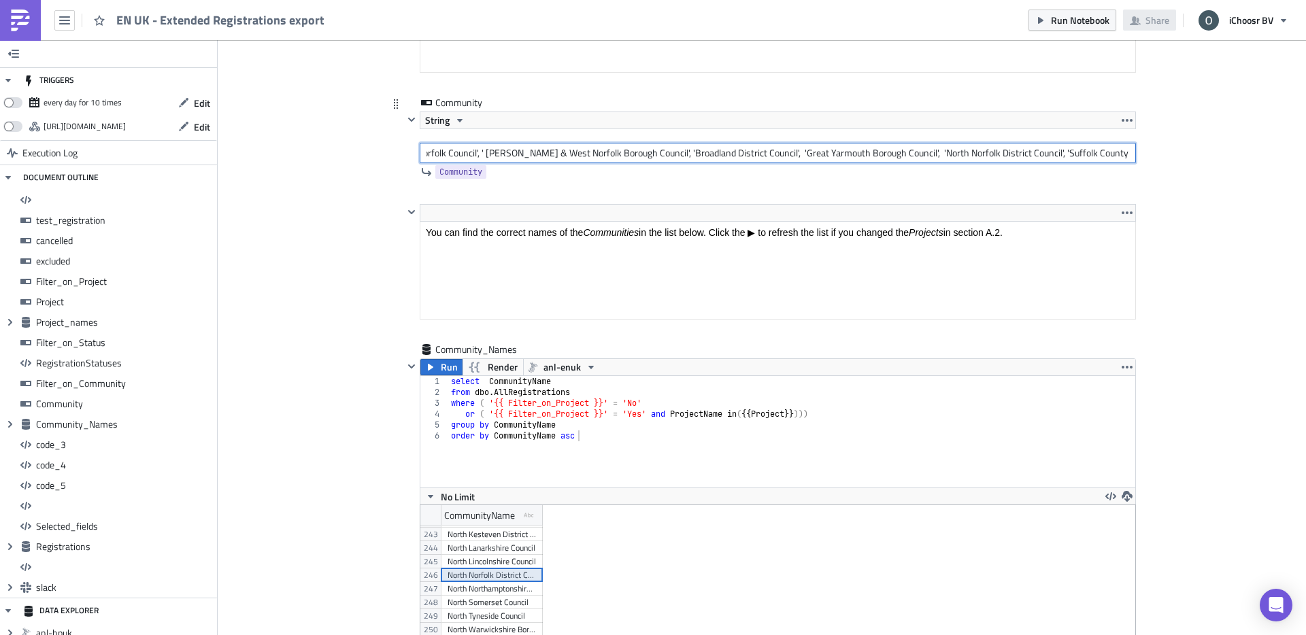
paste input "East Suffolk Council"
click at [1036, 155] on input "'Cheshire East Council', 'Cheshire West and [PERSON_NAME] Council', 'Warrington…" at bounding box center [778, 153] width 716 height 20
click at [1130, 152] on input "'Cheshire East Council', 'Cheshire West and [PERSON_NAME] Council', 'Warrington…" at bounding box center [778, 153] width 716 height 20
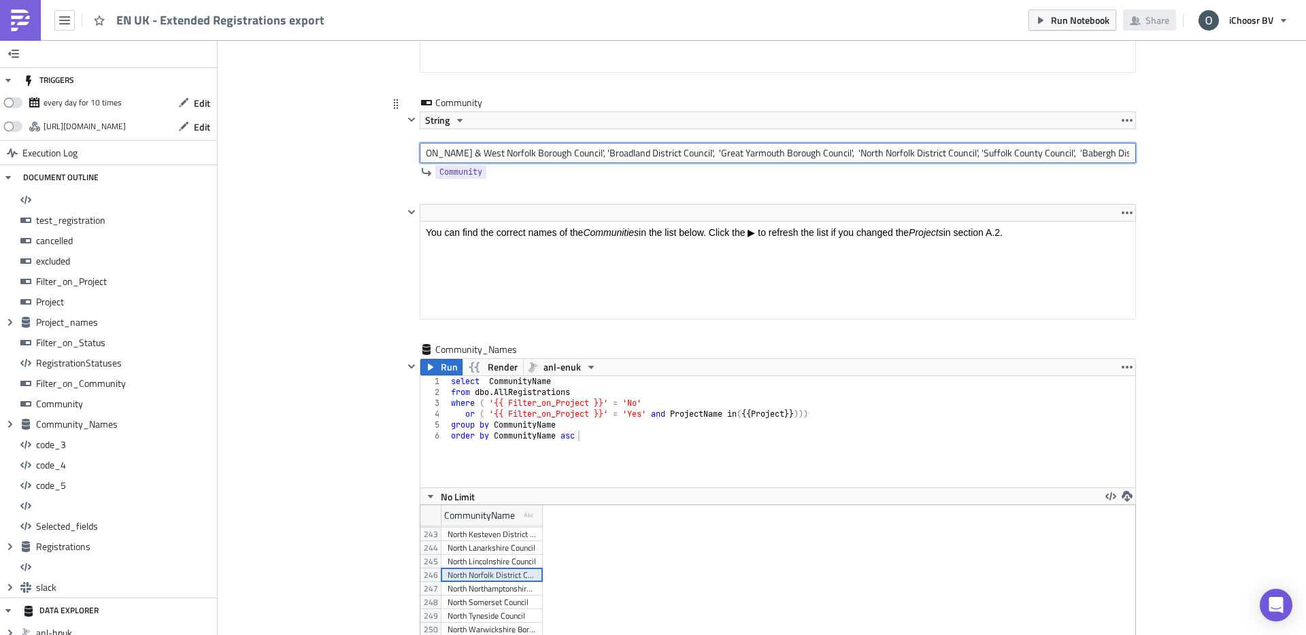
paste input "Ipswich Borough Council"
click at [1032, 159] on input "'Cheshire East Council', 'Cheshire West and [PERSON_NAME] Council', 'Warrington…" at bounding box center [778, 153] width 716 height 20
click at [1131, 152] on input "'Cheshire East Council', 'Cheshire West and [PERSON_NAME] Council', 'Warrington…" at bounding box center [778, 153] width 716 height 20
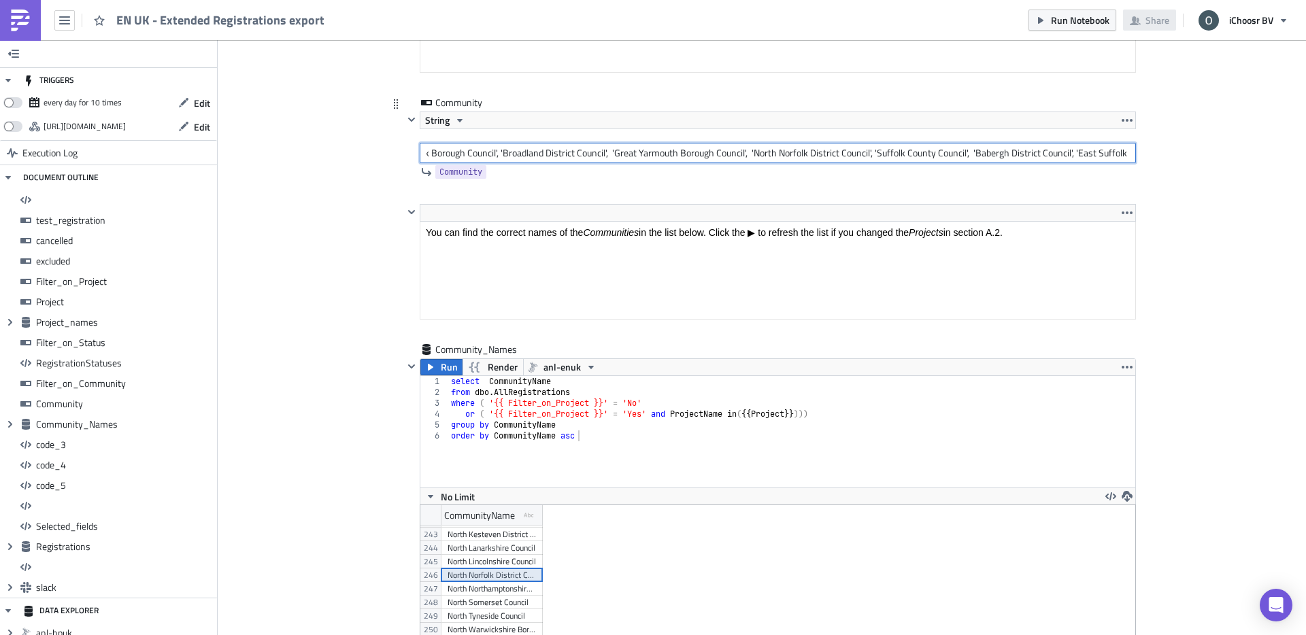
paste input "Mid Suffolk District Council"
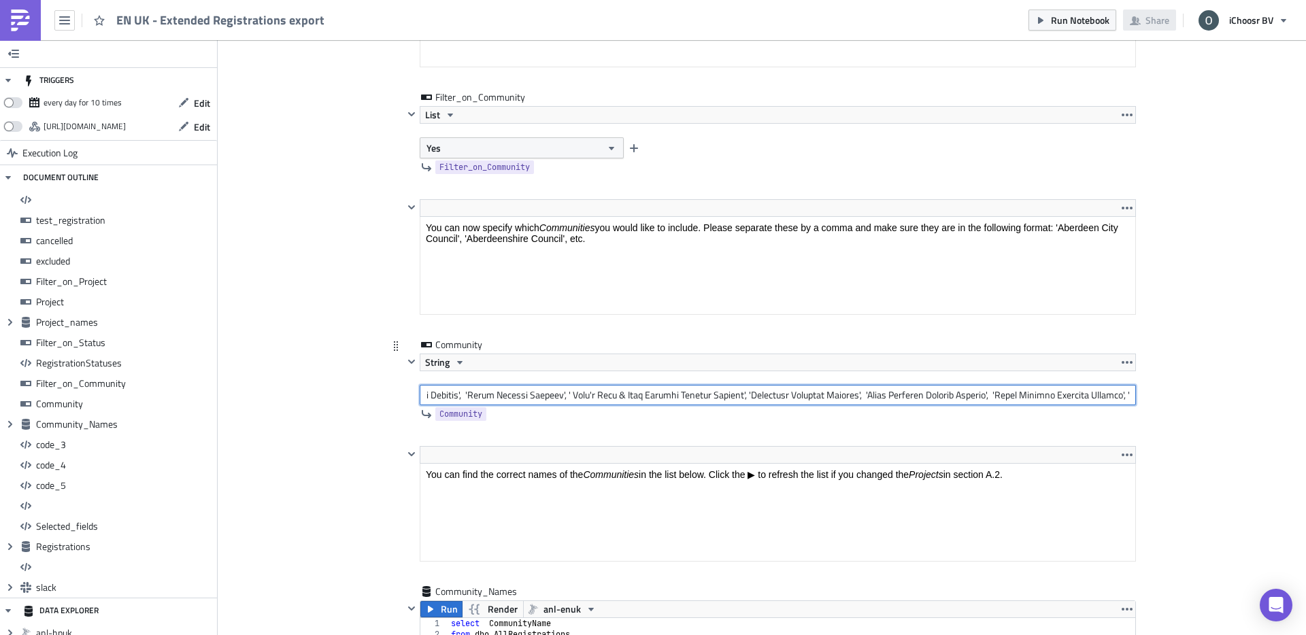
scroll to position [0, 3284]
paste input "West Suffolk Council"
type input "'Cheshire East Council', 'Cheshire West and [PERSON_NAME] Council', 'Warrington…"
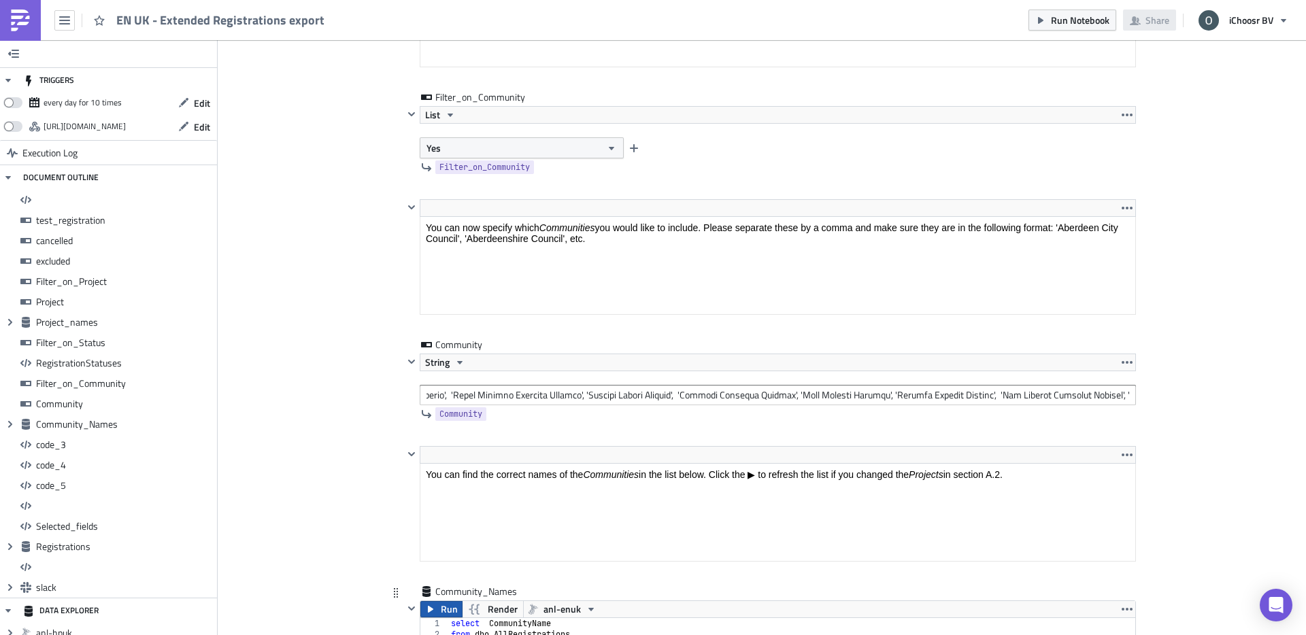
scroll to position [0, 0]
click at [447, 605] on span "Run" at bounding box center [449, 609] width 17 height 16
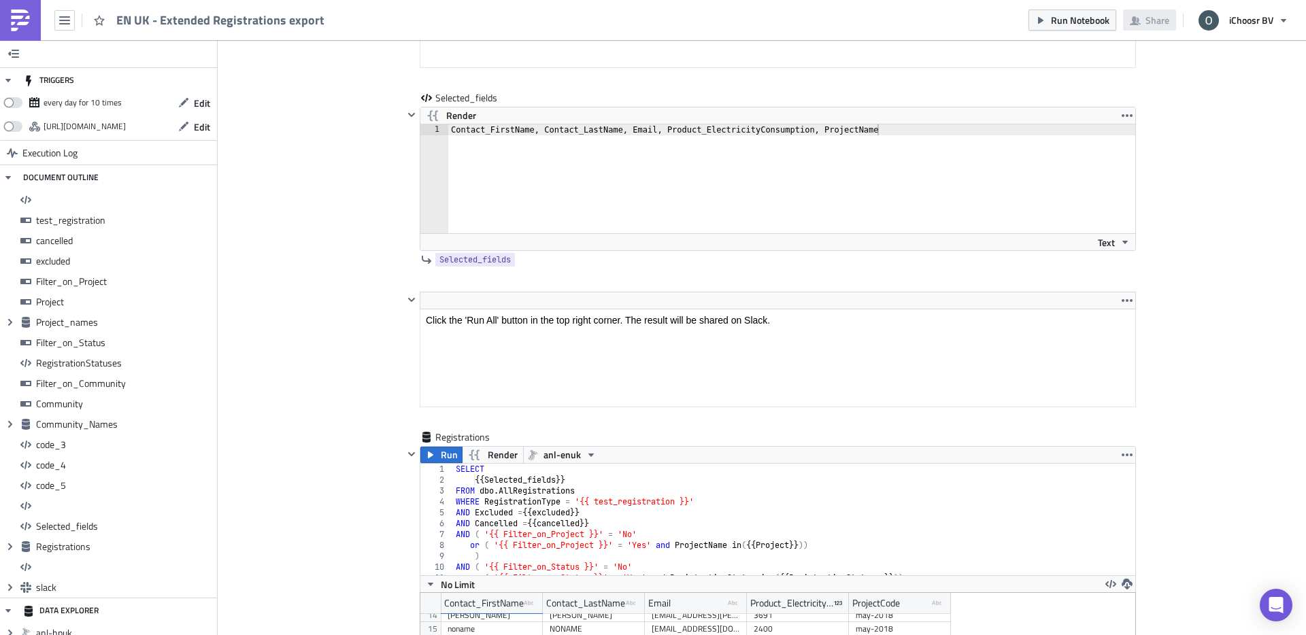
scroll to position [8560, 0]
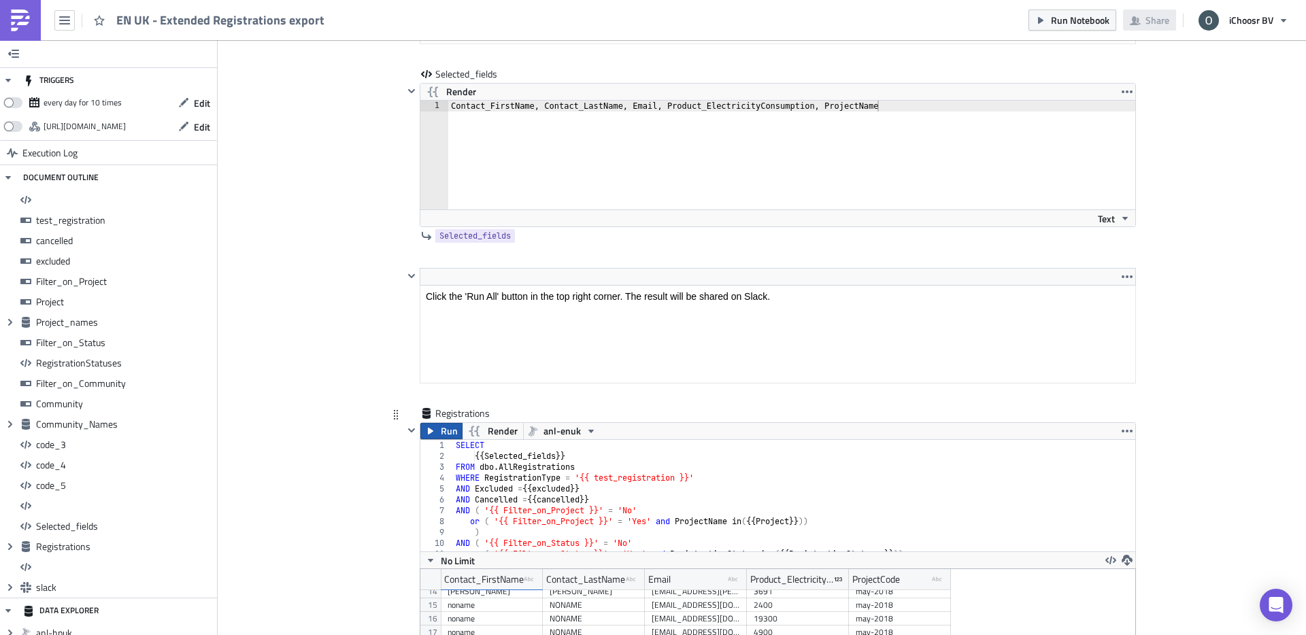
click at [439, 432] on button "Run" at bounding box center [441, 431] width 42 height 16
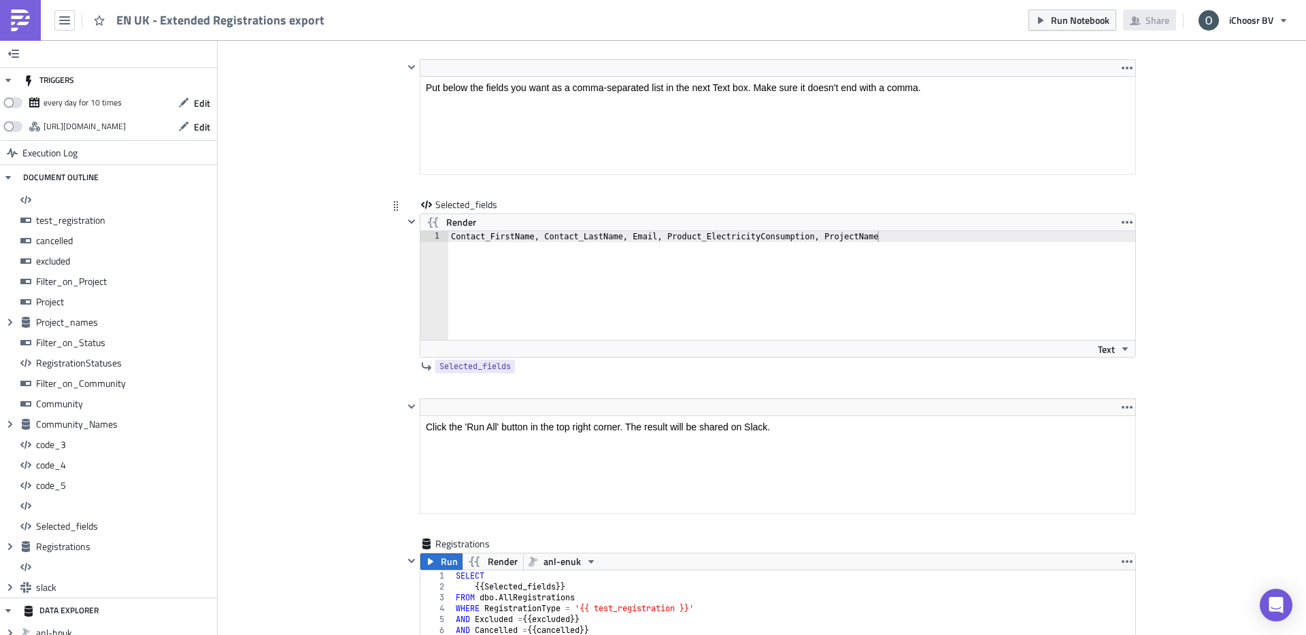
scroll to position [8428, 0]
click at [545, 237] on div "Contact_FirstName, Contact_LastName, Email, Product_ElectricityConsumption, Pro…" at bounding box center [791, 298] width 687 height 131
click at [626, 239] on div "Contact_FirstName,Contact_LastName, Email, Product_ElectricityConsumption, Proj…" at bounding box center [791, 298] width 687 height 131
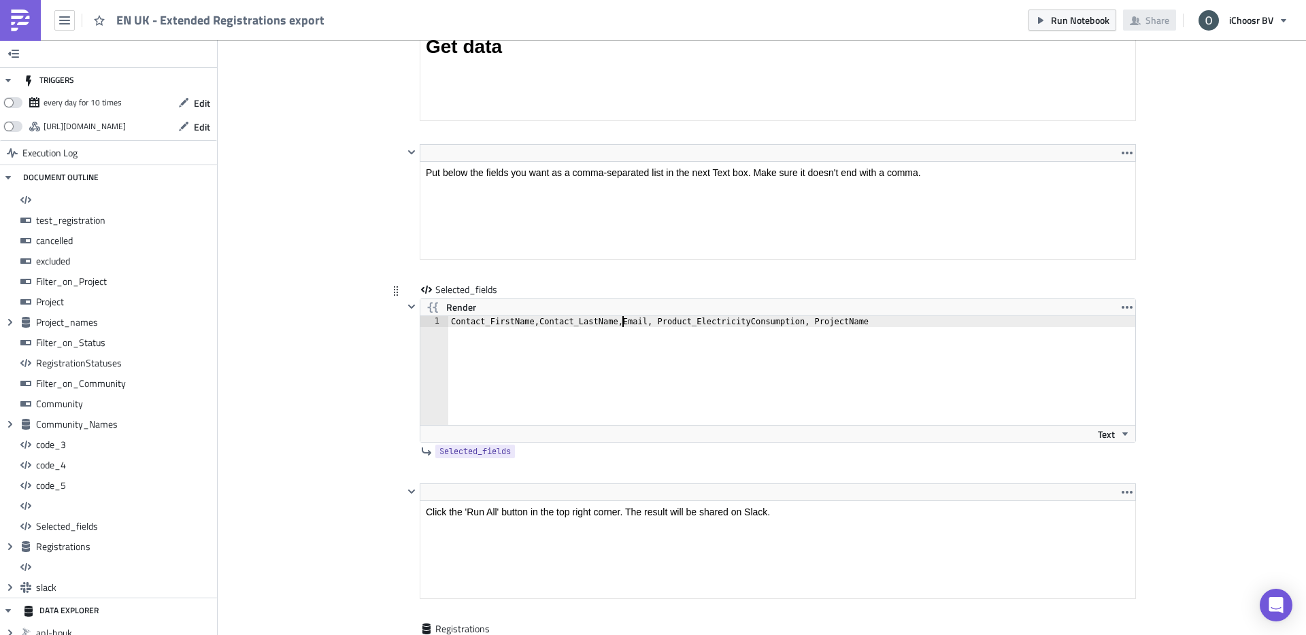
scroll to position [8346, 0]
click at [656, 317] on div "Contact_FirstName,Contact_LastName,Email, Product_ElectricityConsumption, Proje…" at bounding box center [791, 381] width 687 height 131
click at [810, 319] on div "Contact_FirstName,Contact_LastName,Email,Product_ElectricityConsumption, Projec…" at bounding box center [791, 381] width 687 height 131
type textarea "Contact_FirstName,Contact_LastName,Email,Product_ElectricityConsumption,Project…"
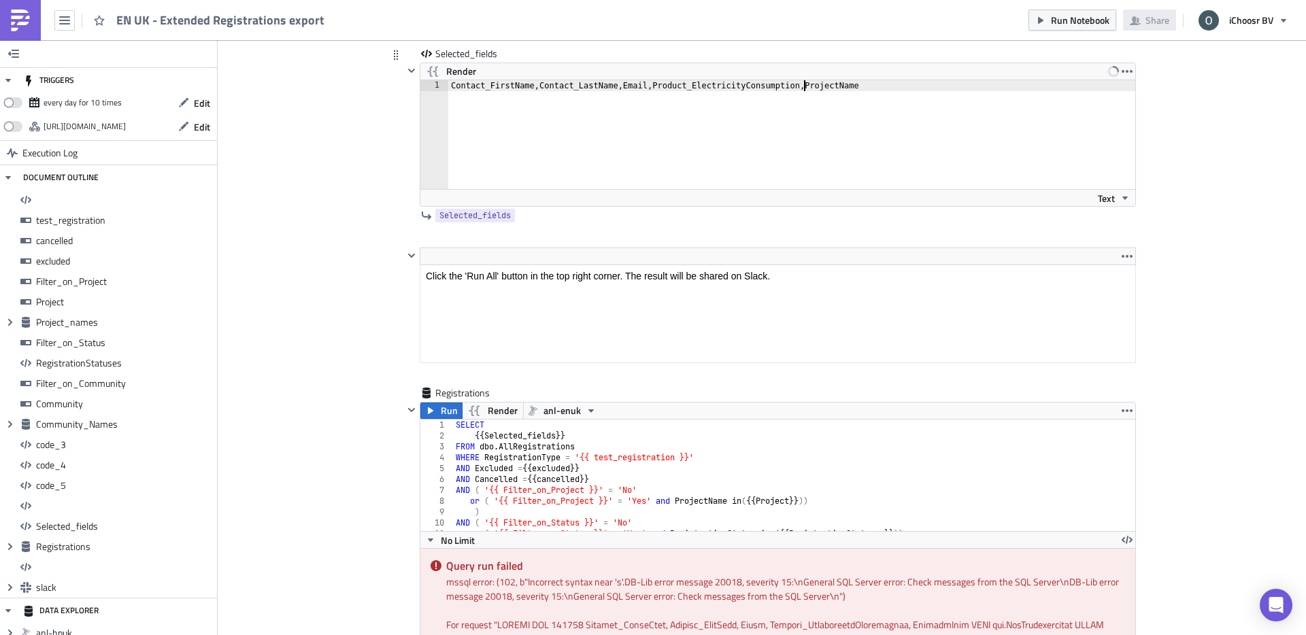
scroll to position [8584, 0]
click at [434, 403] on icon "button" at bounding box center [430, 408] width 11 height 11
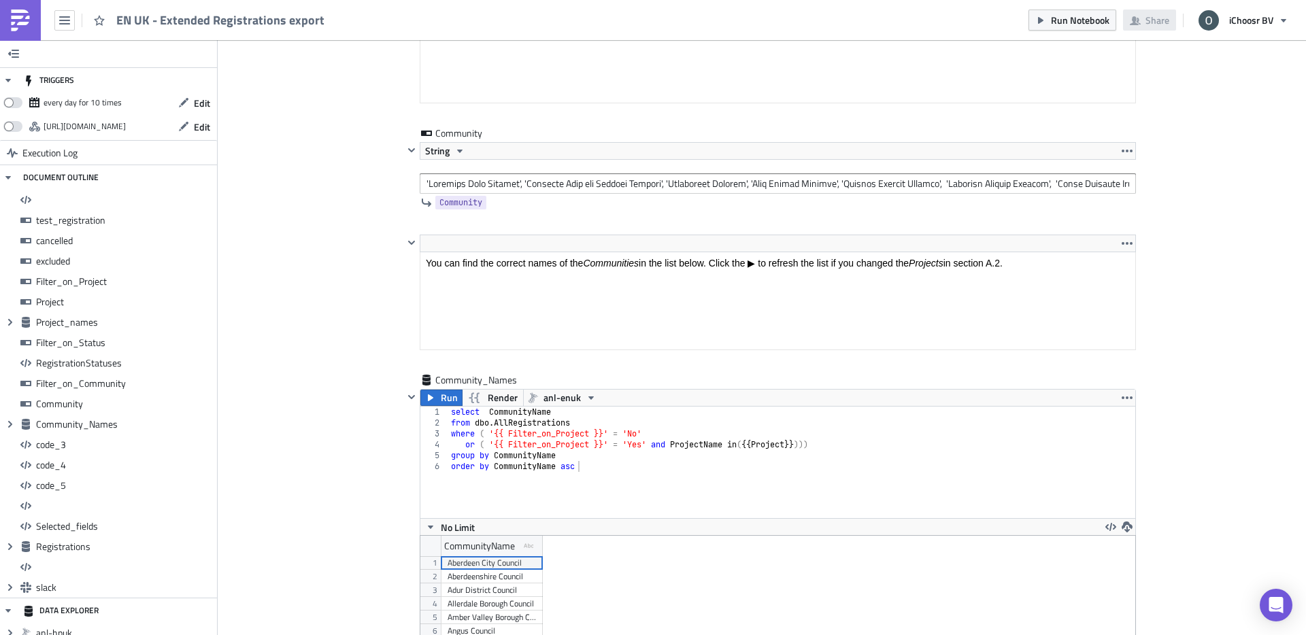
scroll to position [4991, 0]
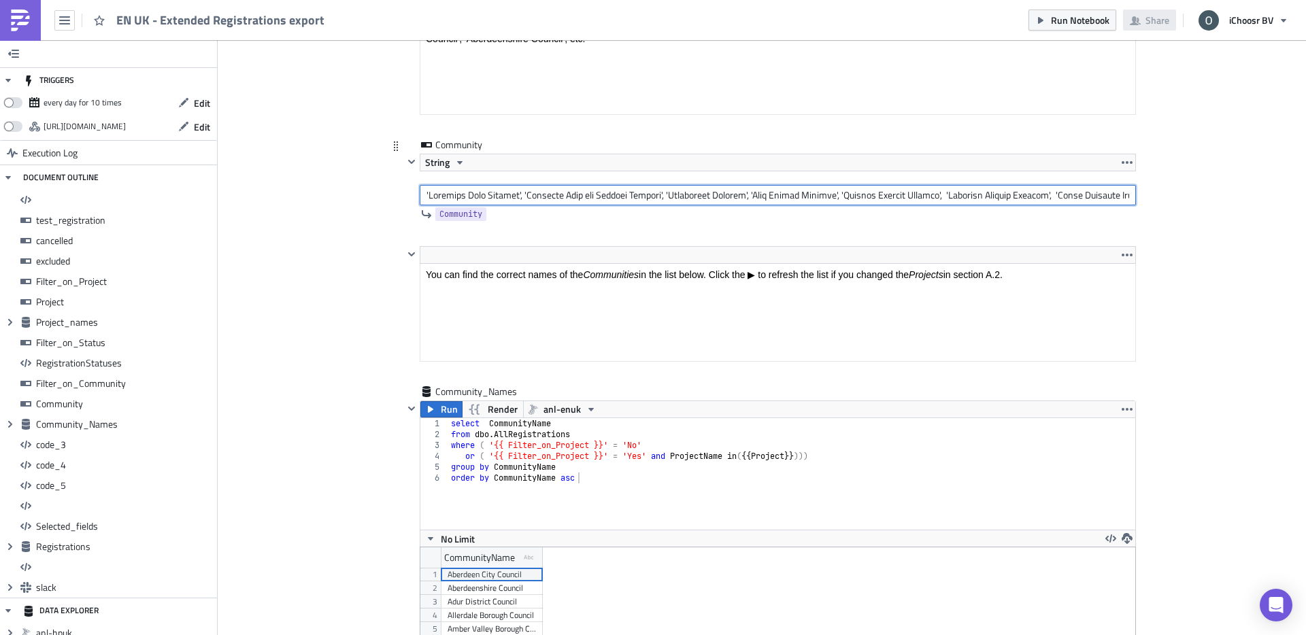
click at [482, 196] on input "text" at bounding box center [778, 195] width 716 height 20
click at [722, 184] on div "String" at bounding box center [778, 180] width 716 height 52
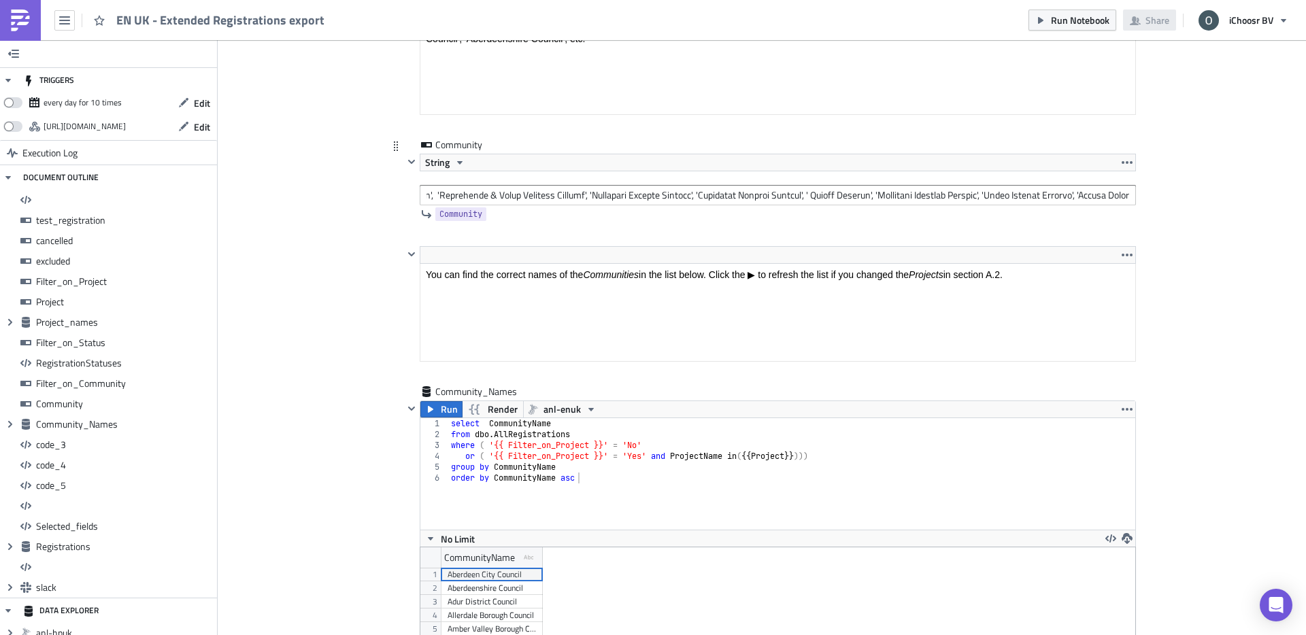
scroll to position [0, 718]
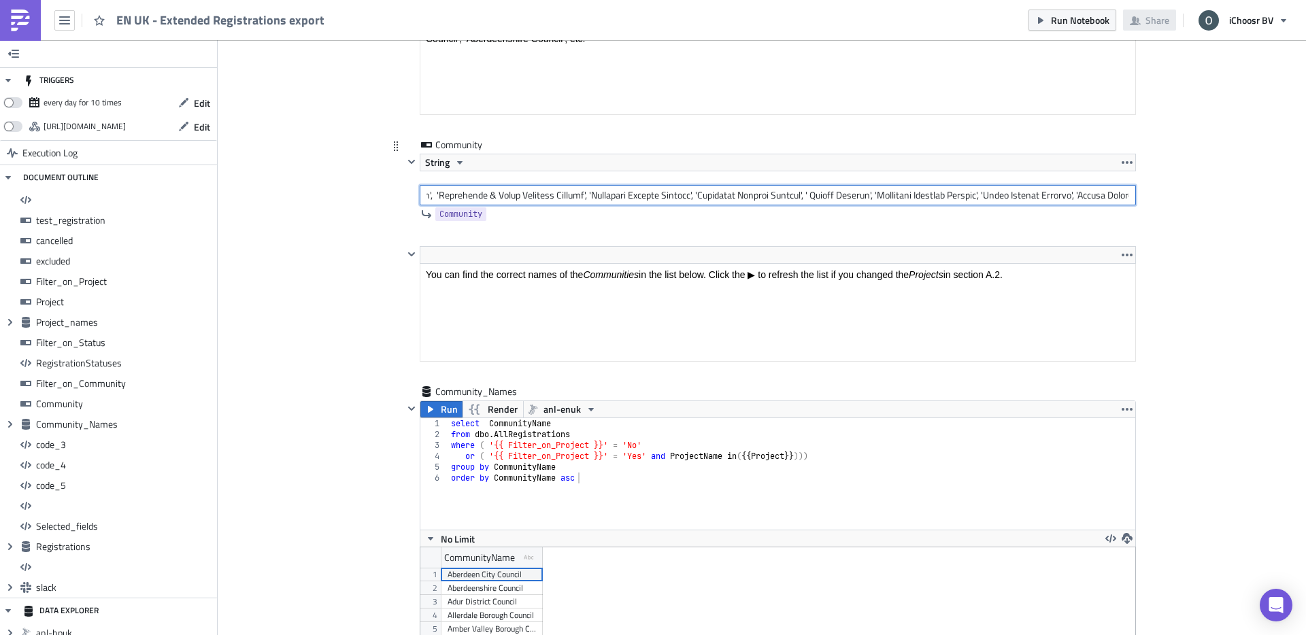
click at [815, 197] on input "text" at bounding box center [778, 195] width 716 height 20
click at [756, 191] on input "text" at bounding box center [778, 195] width 716 height 20
click at [862, 194] on input "text" at bounding box center [778, 195] width 716 height 20
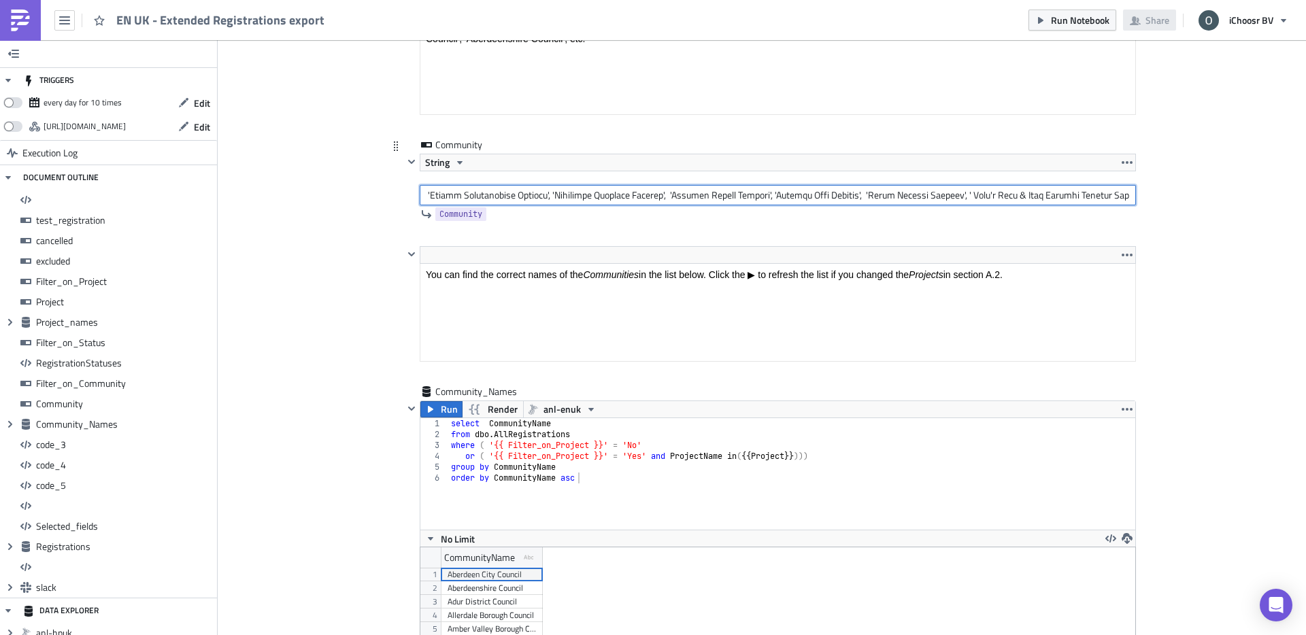
scroll to position [0, 2443]
click at [923, 196] on input "text" at bounding box center [778, 195] width 716 height 20
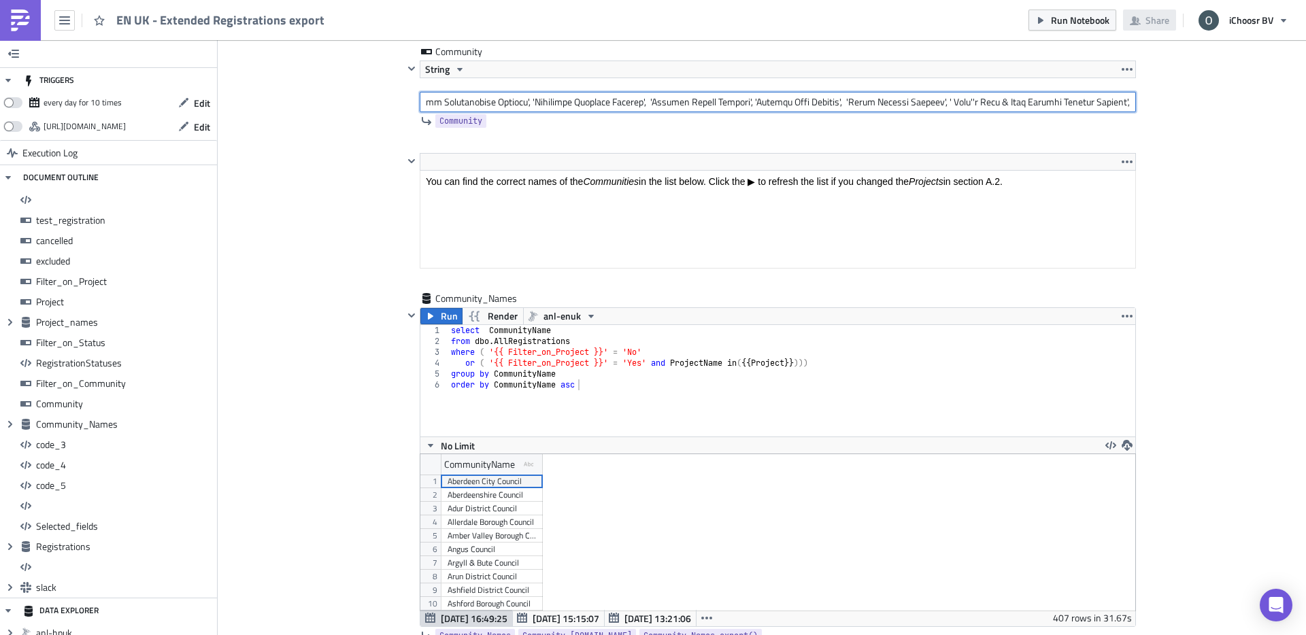
scroll to position [5111, 0]
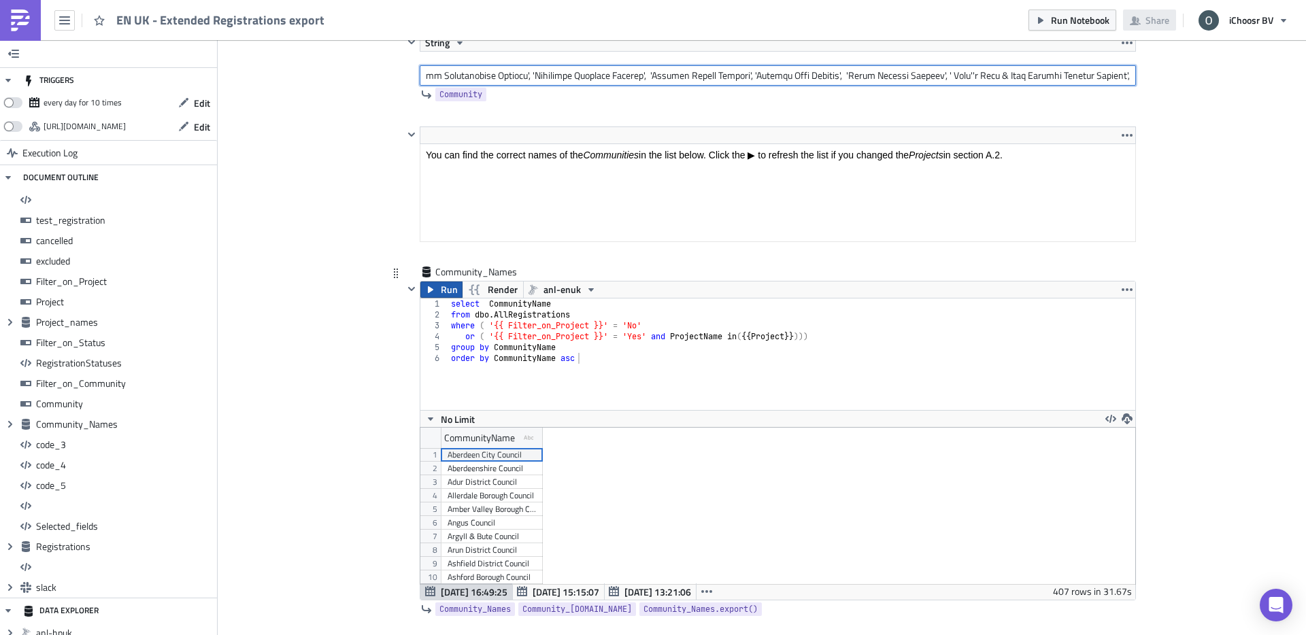
type input "'Cheshire East Council', 'Cheshire West and [PERSON_NAME] Council', 'Warrington…"
click at [447, 290] on span "Run" at bounding box center [449, 290] width 17 height 16
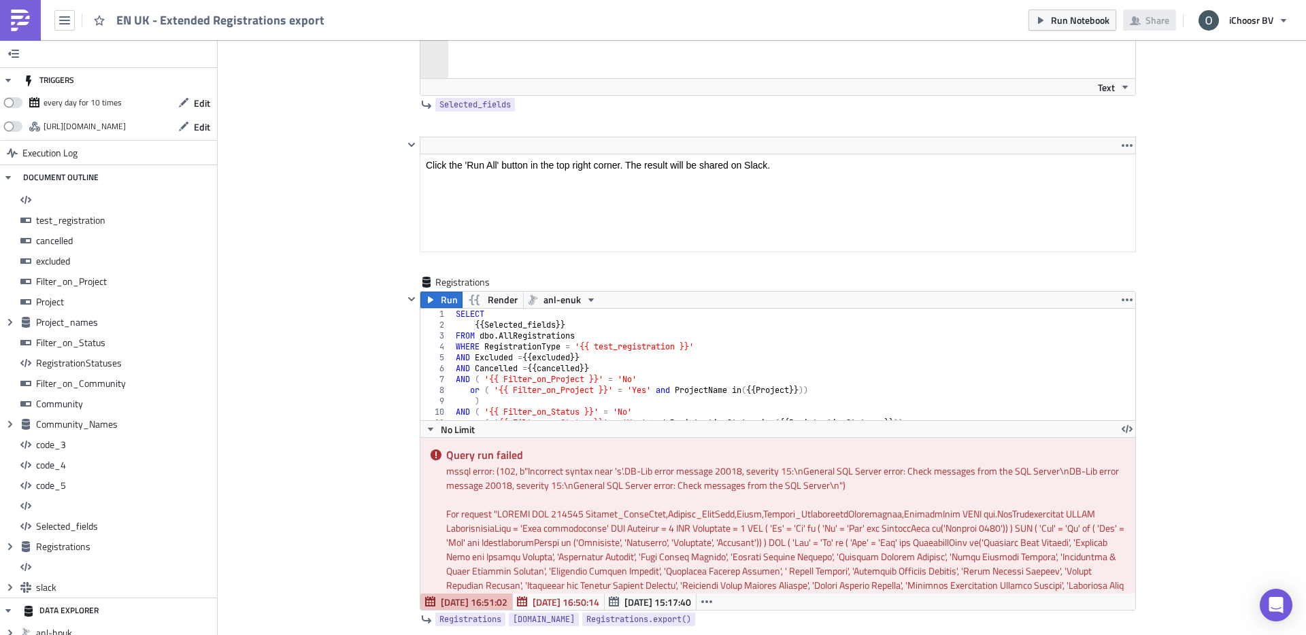
scroll to position [8698, 0]
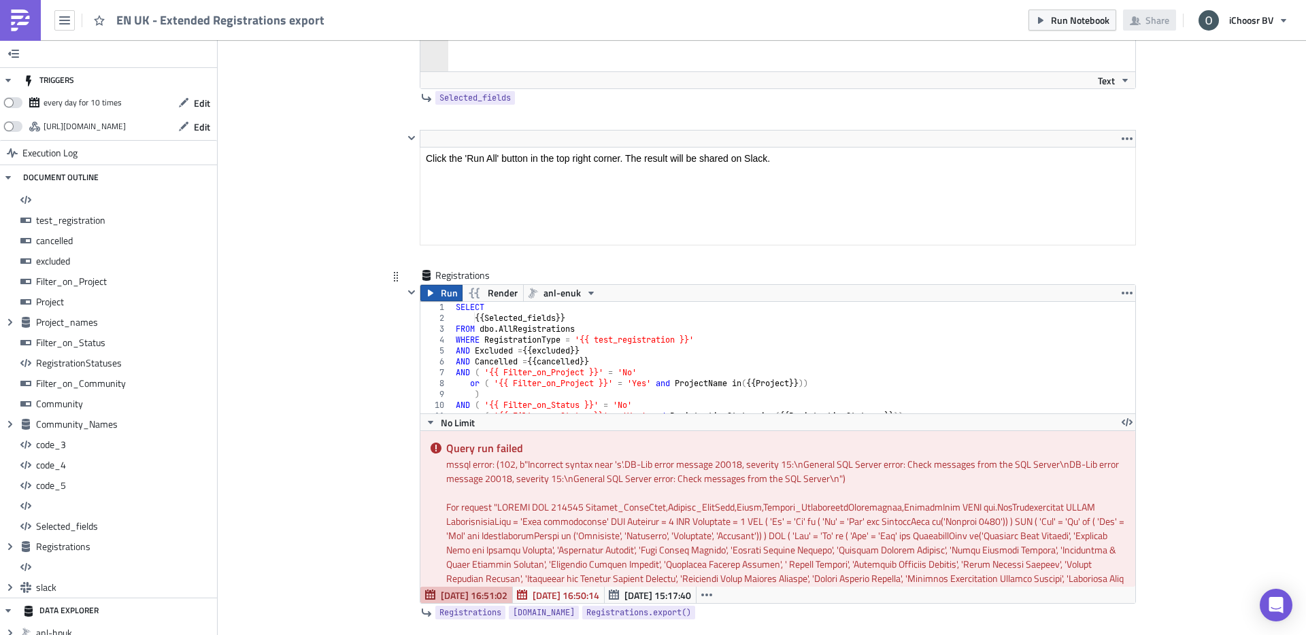
click at [453, 295] on span "Run" at bounding box center [449, 293] width 17 height 16
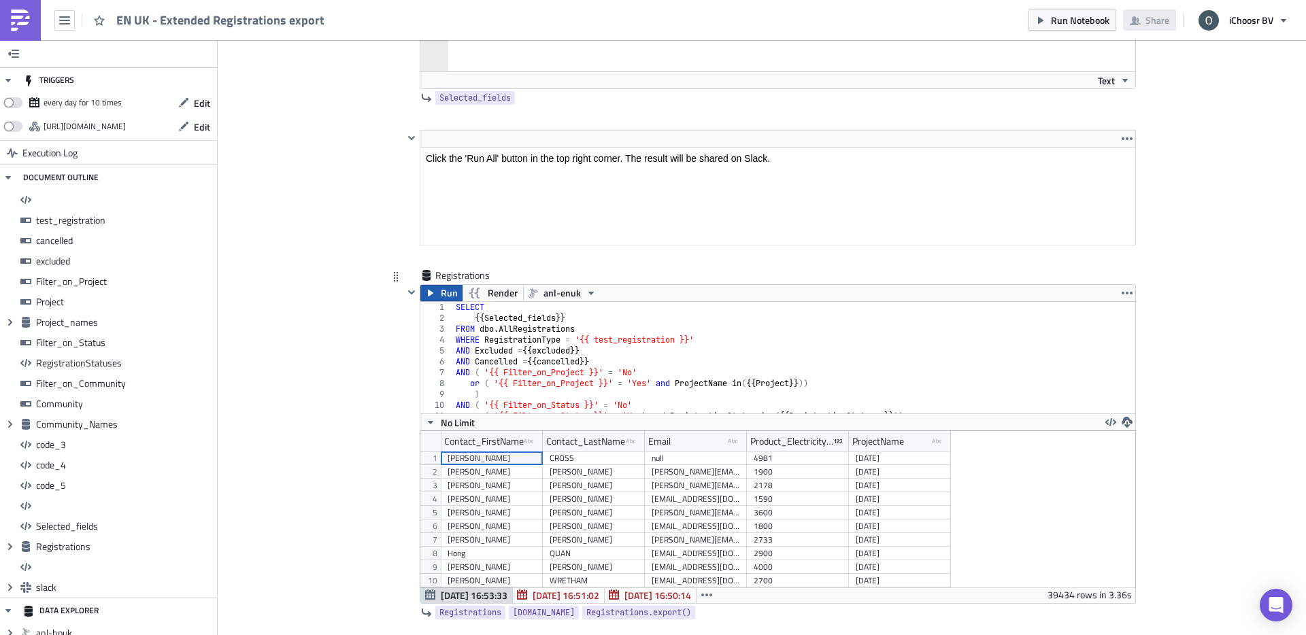
scroll to position [156, 714]
click at [1132, 420] on icon "button" at bounding box center [1126, 422] width 11 height 11
click at [1142, 363] on div "CSV" at bounding box center [1180, 370] width 106 height 14
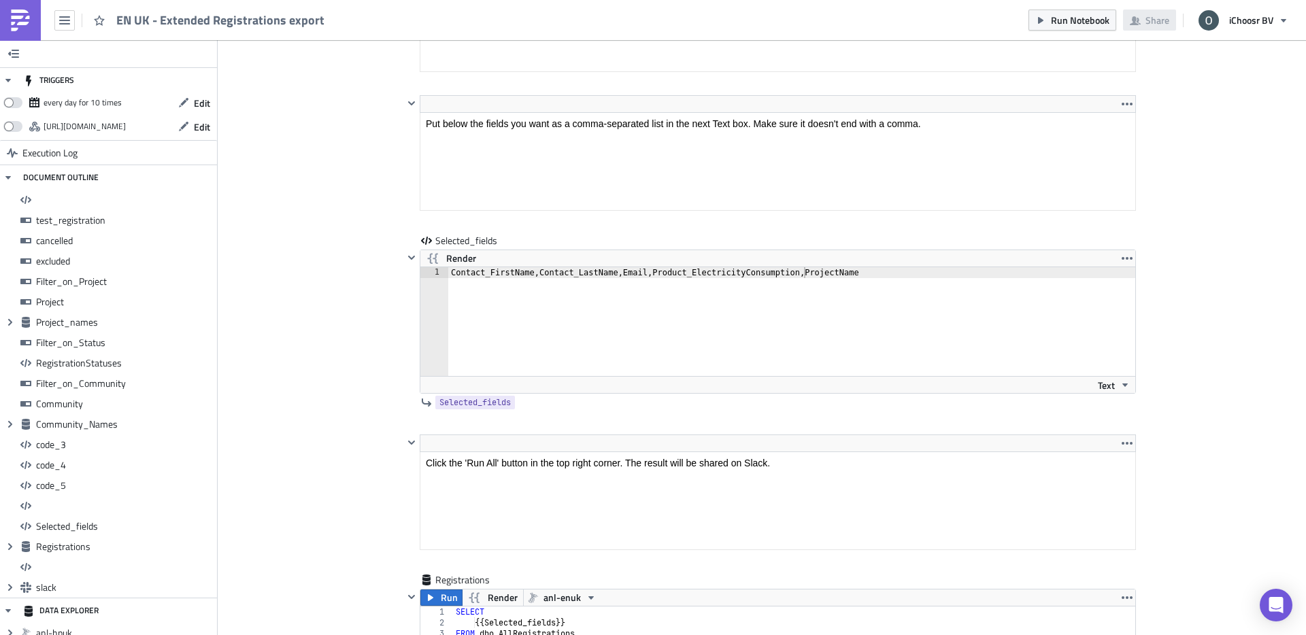
scroll to position [8387, 0]
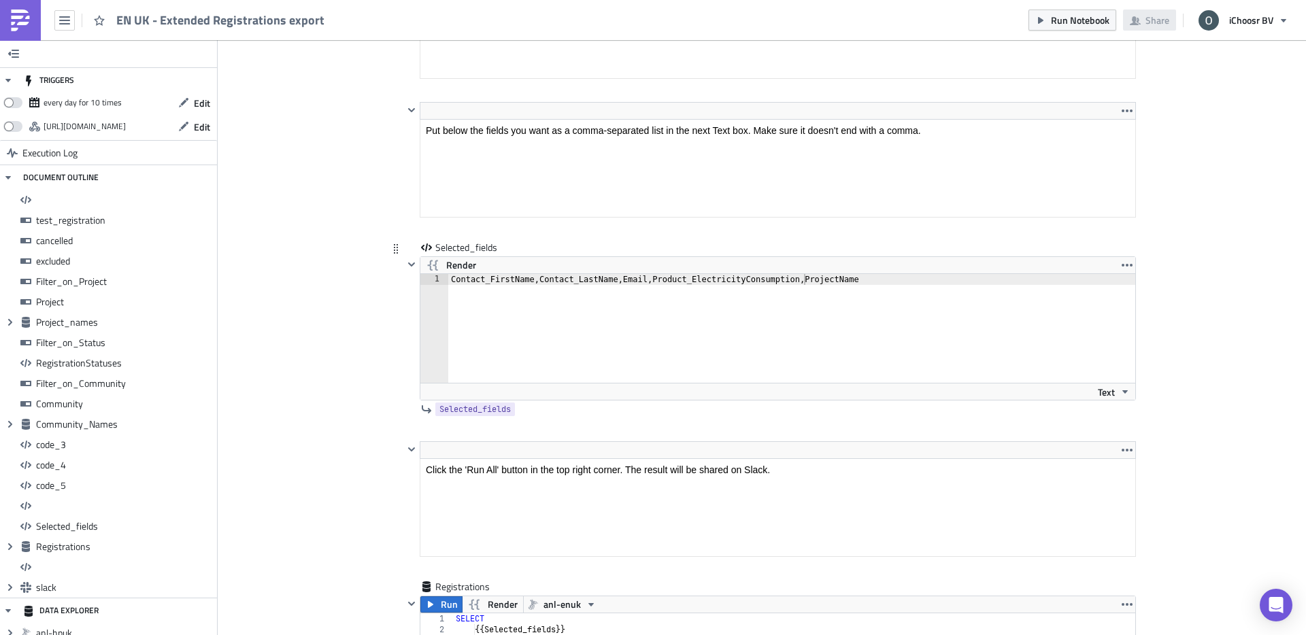
click at [887, 280] on div "Contact_FirstName,Contact_LastName,Email,Product_ElectricityConsumption,Project…" at bounding box center [791, 339] width 687 height 131
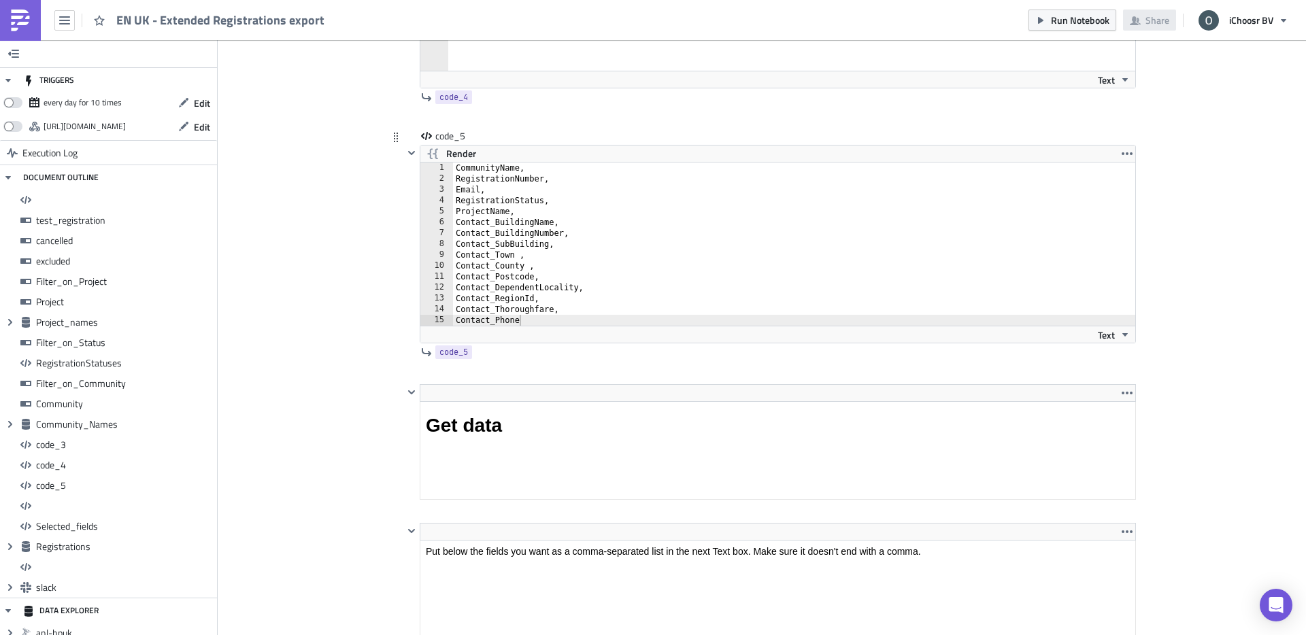
scroll to position [7956, 0]
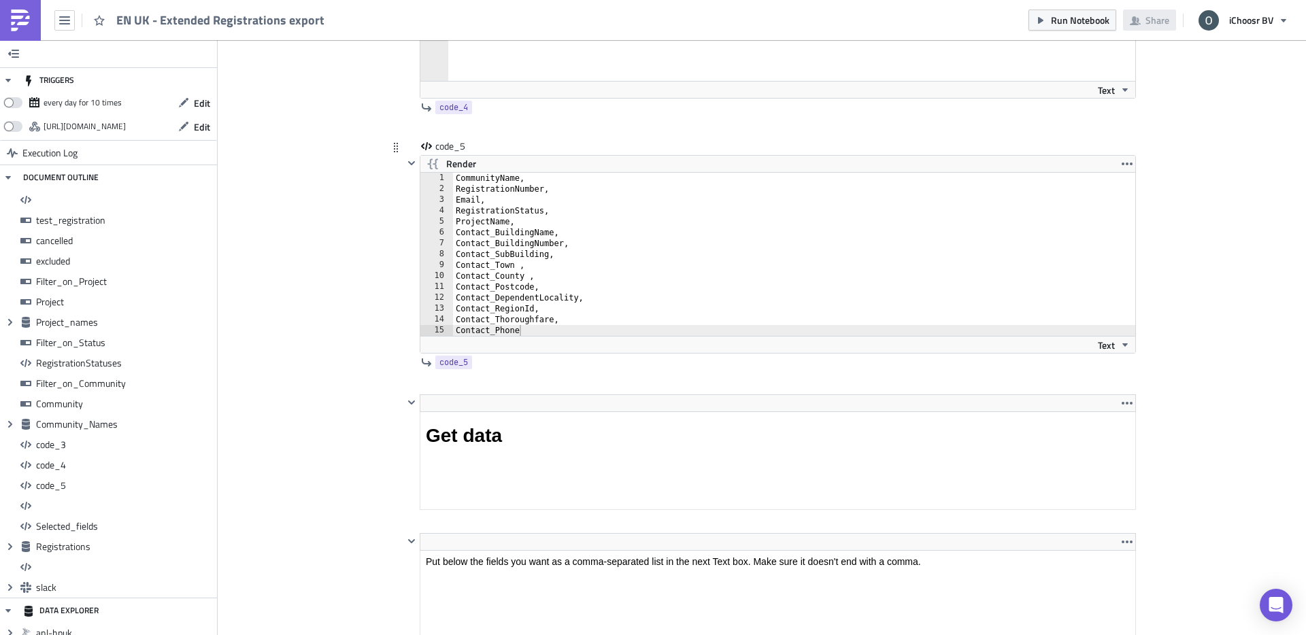
type textarea "Contact_FirstName,Contact_LastName,Email,Product_ElectricityConsumption,Project…"
type textarea "CommunityName,"
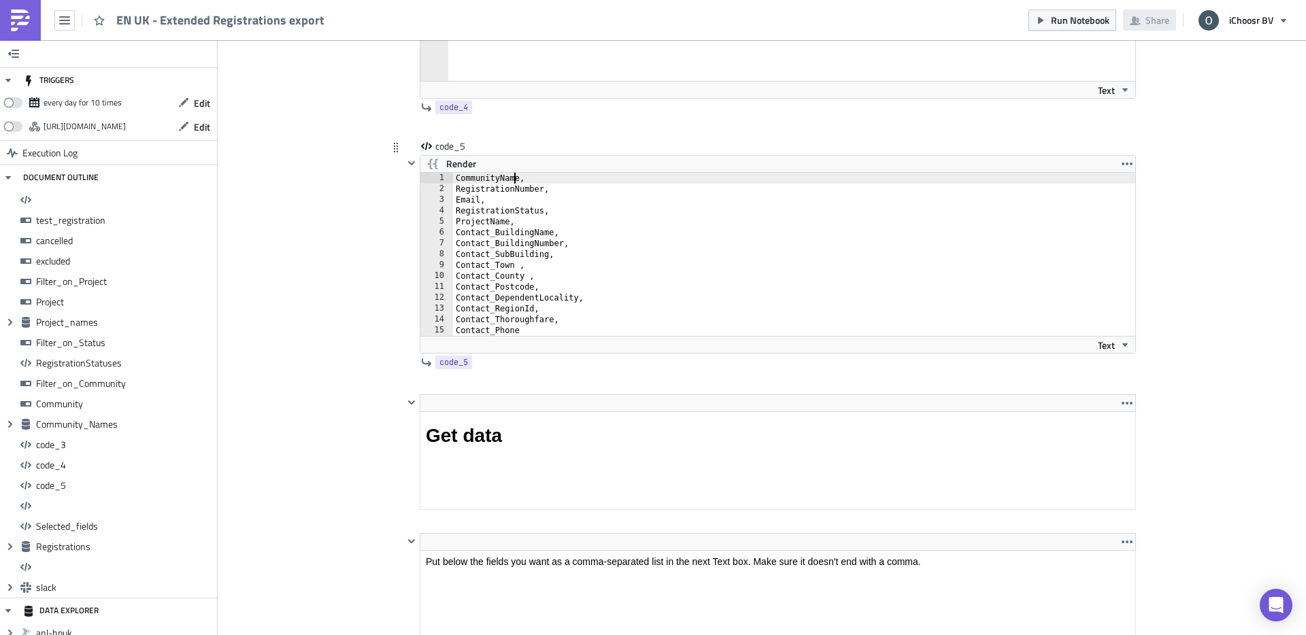
drag, startPoint x: 516, startPoint y: 180, endPoint x: 483, endPoint y: 180, distance: 33.3
click at [483, 180] on div "CommunityName, RegistrationNumber, Email, RegistrationStatus, ProjectName, Cont…" at bounding box center [794, 265] width 682 height 185
drag, startPoint x: 519, startPoint y: 178, endPoint x: 418, endPoint y: 178, distance: 100.6
click at [418, 178] on div "Render CommunityName, 1 2 3 4 5 6 7 8 9 10 11 12 13 14 15 CommunityName, Regist…" at bounding box center [769, 254] width 732 height 199
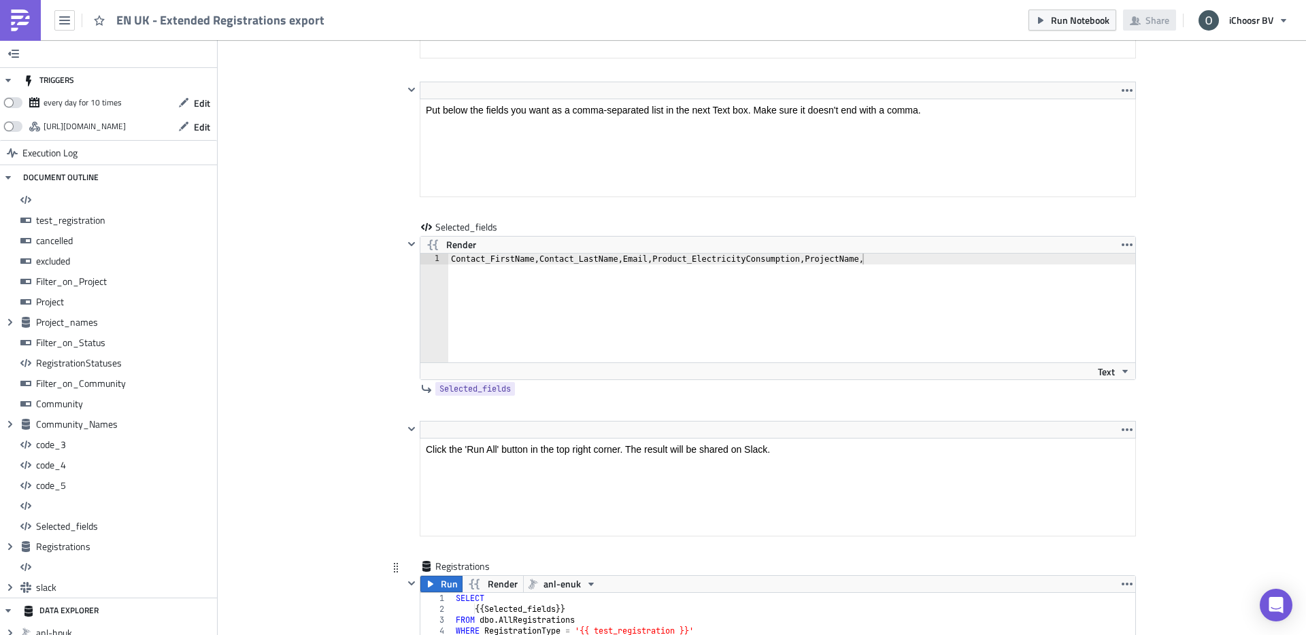
scroll to position [8365, 0]
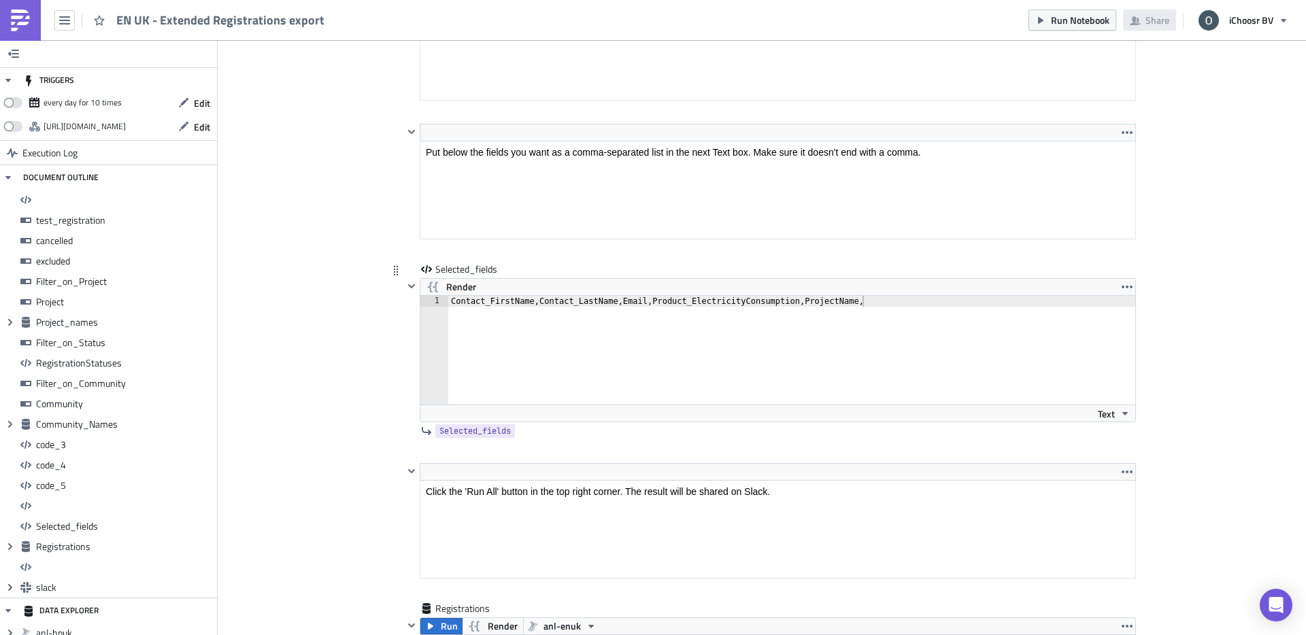
click at [879, 297] on div "Contact_FirstName,Contact_LastName,Email,Product_ElectricityConsumption,Project…" at bounding box center [791, 361] width 687 height 131
paste textarea "CommunityName"
type textarea "Contact_FirstName,Contact_LastName,Email,Product_ElectricityConsumption,Project…"
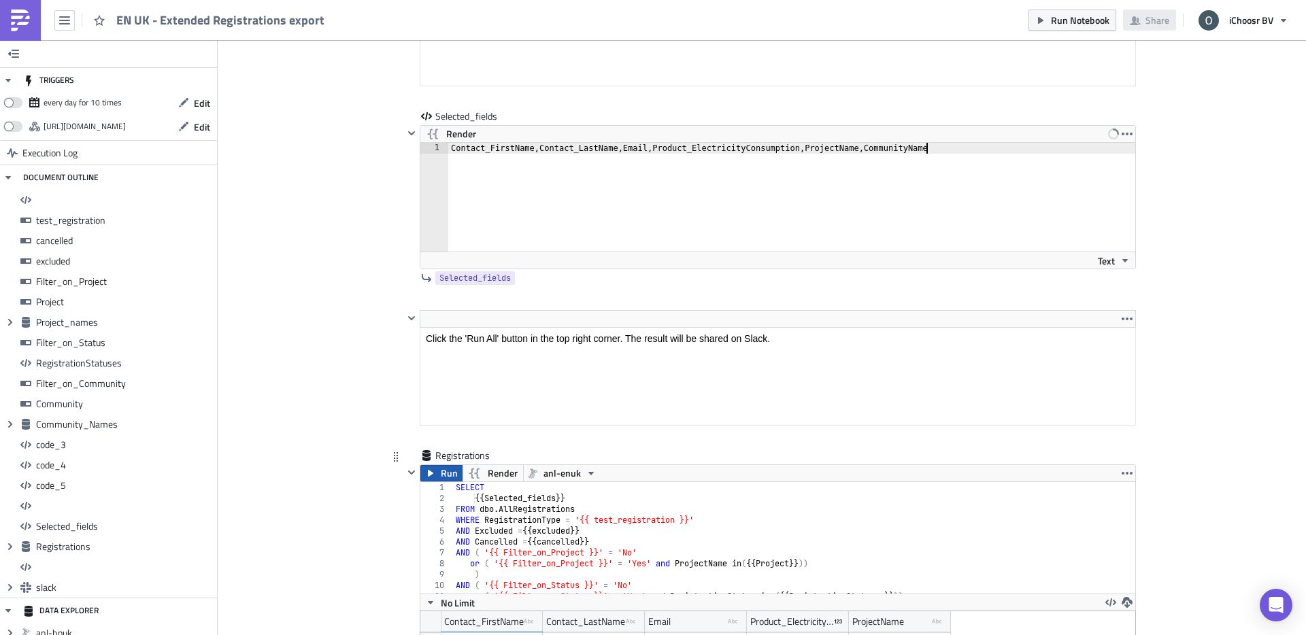
scroll to position [8565, 0]
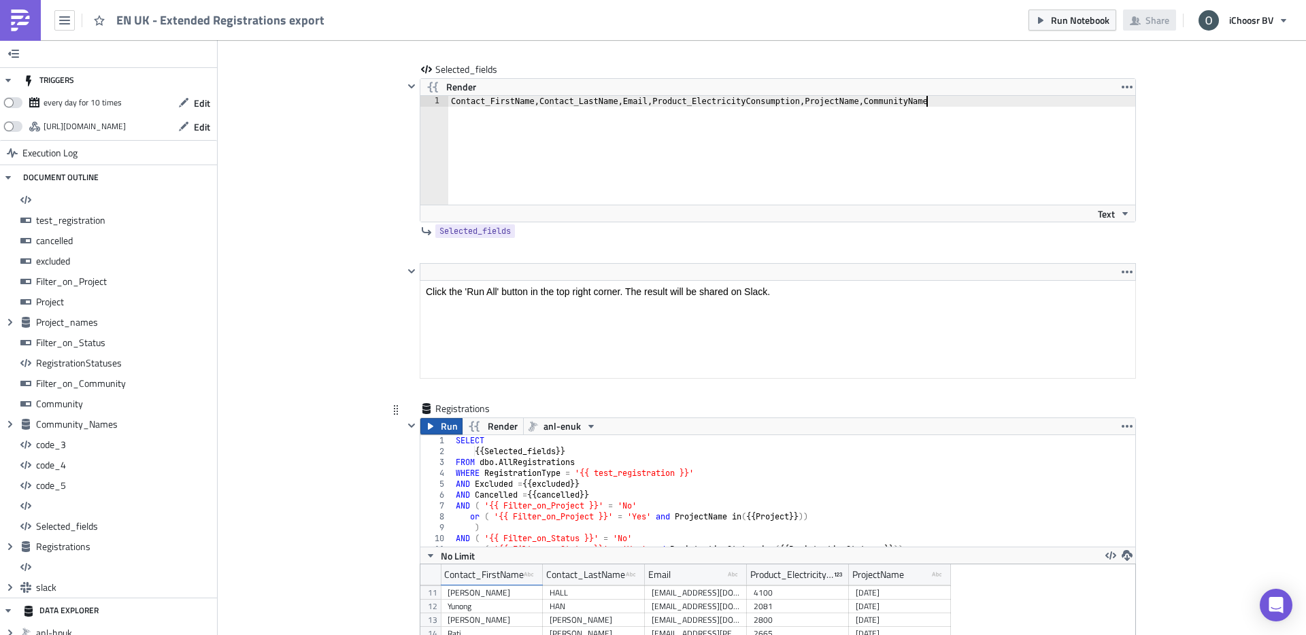
click at [447, 430] on span "Run" at bounding box center [449, 426] width 17 height 16
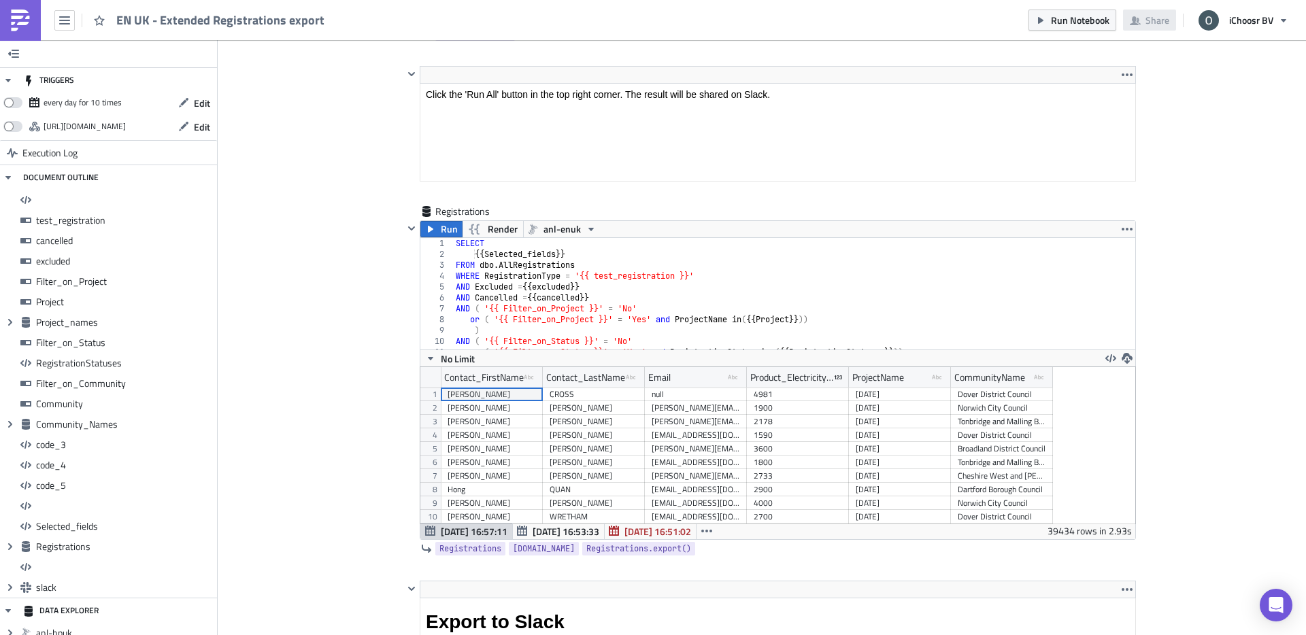
scroll to position [156, 714]
click at [1129, 359] on icon "button" at bounding box center [1126, 358] width 11 height 11
click at [1143, 307] on div "CSV" at bounding box center [1180, 306] width 106 height 14
click at [1127, 362] on icon "button" at bounding box center [1126, 358] width 11 height 11
click at [1132, 302] on div "CSV" at bounding box center [1180, 306] width 106 height 14
